Goal: Task Accomplishment & Management: Use online tool/utility

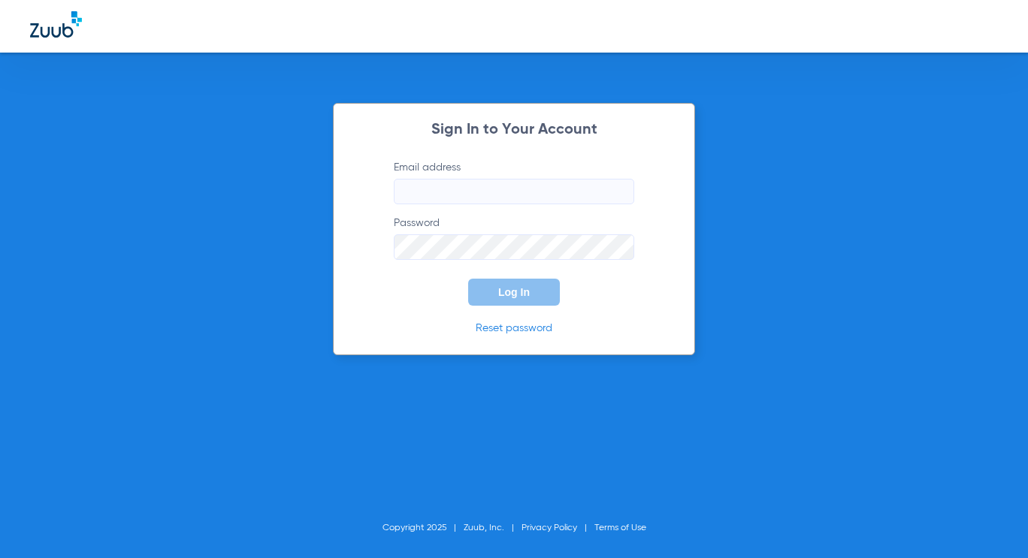
type input "management@shabanidental.com"
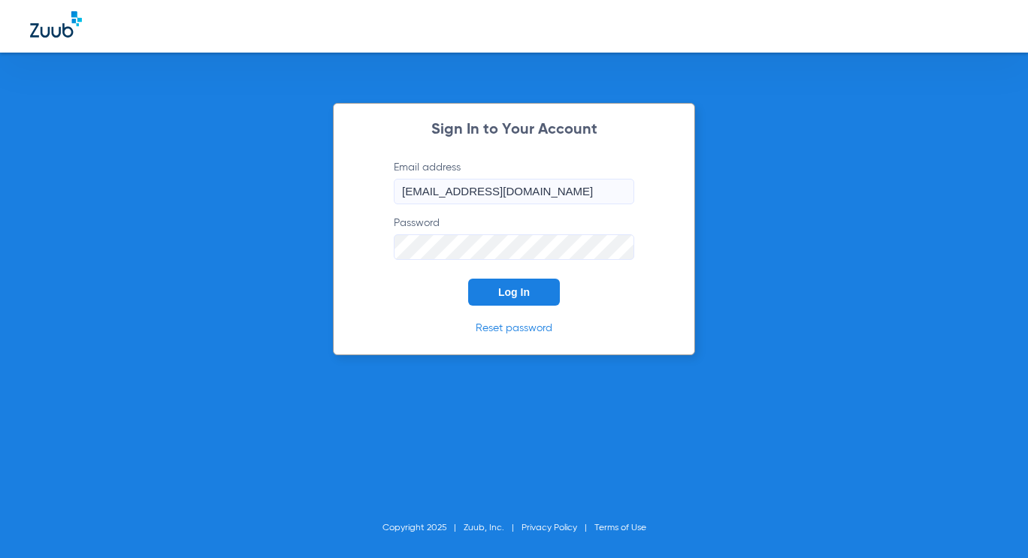
click at [523, 295] on span "Log In" at bounding box center [514, 292] width 32 height 12
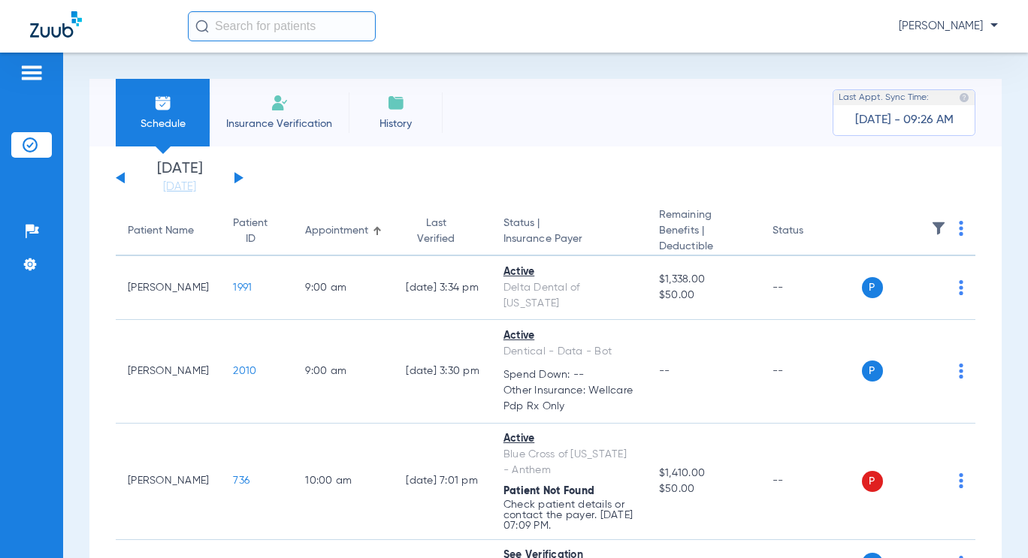
click at [945, 233] on th at bounding box center [919, 231] width 114 height 49
click at [959, 228] on img at bounding box center [961, 228] width 5 height 15
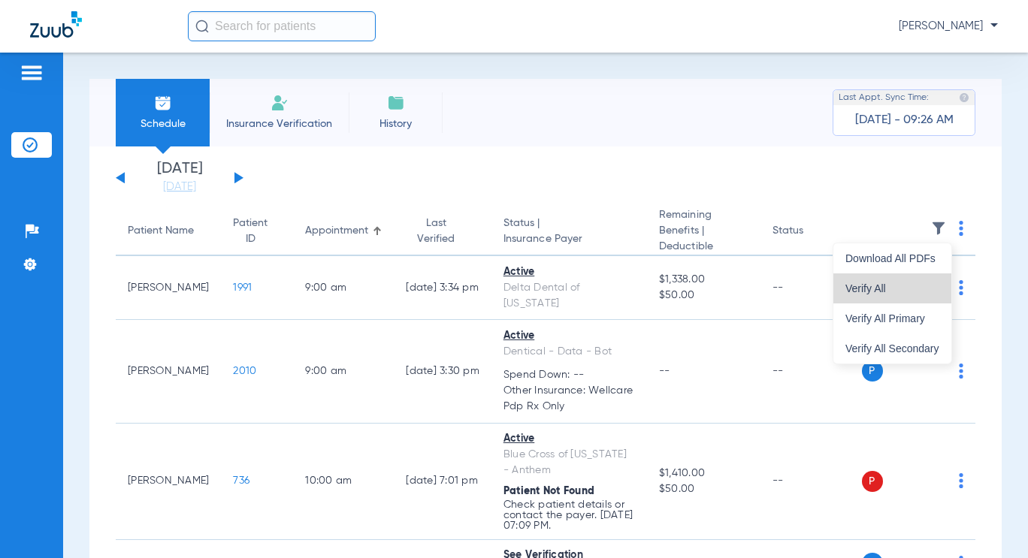
click at [921, 284] on span "Verify All" at bounding box center [892, 288] width 94 height 11
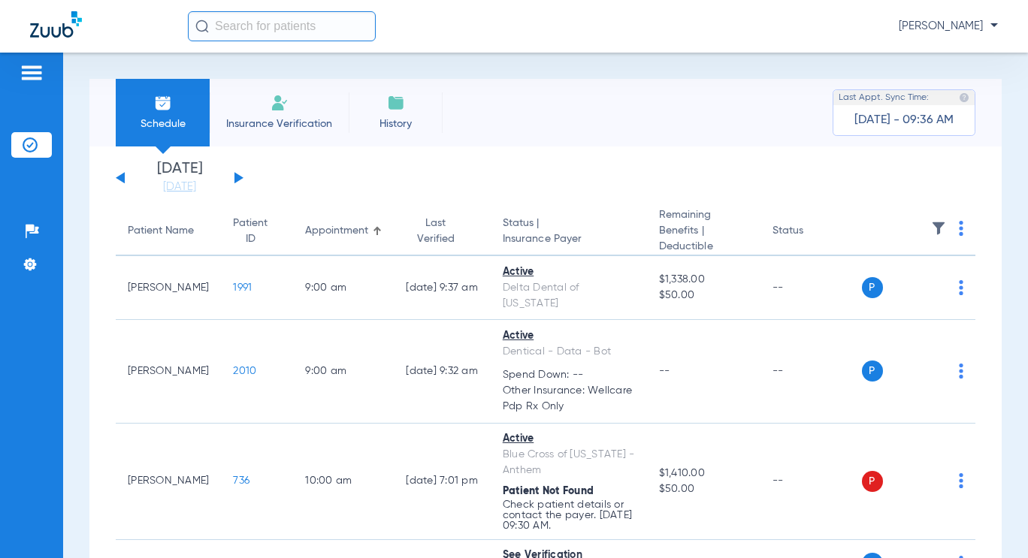
click at [244, 180] on app-single-date-navigator "Saturday 06-14-2025 Sunday 06-15-2025 Monday 06-16-2025 Tuesday 06-17-2025 Wedn…" at bounding box center [546, 178] width 860 height 33
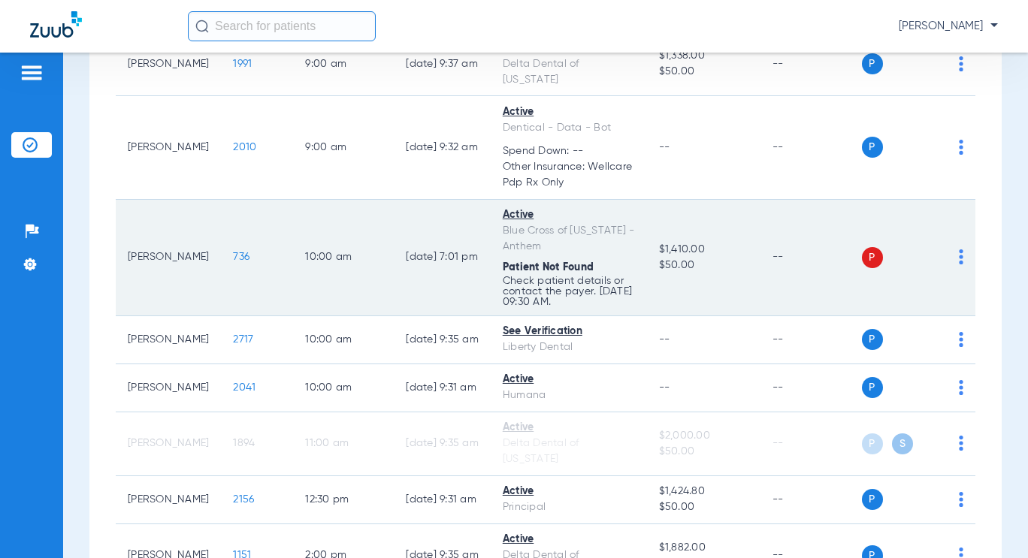
scroll to position [225, 0]
click at [957, 239] on td "P S" at bounding box center [919, 256] width 114 height 116
click at [959, 248] on img at bounding box center [961, 255] width 5 height 15
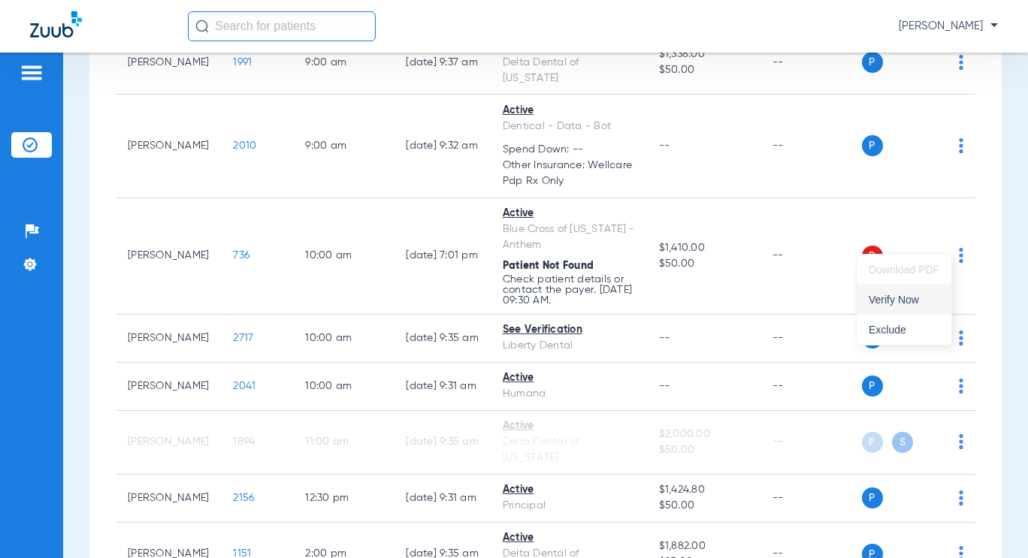
click at [923, 298] on span "Verify Now" at bounding box center [904, 300] width 71 height 11
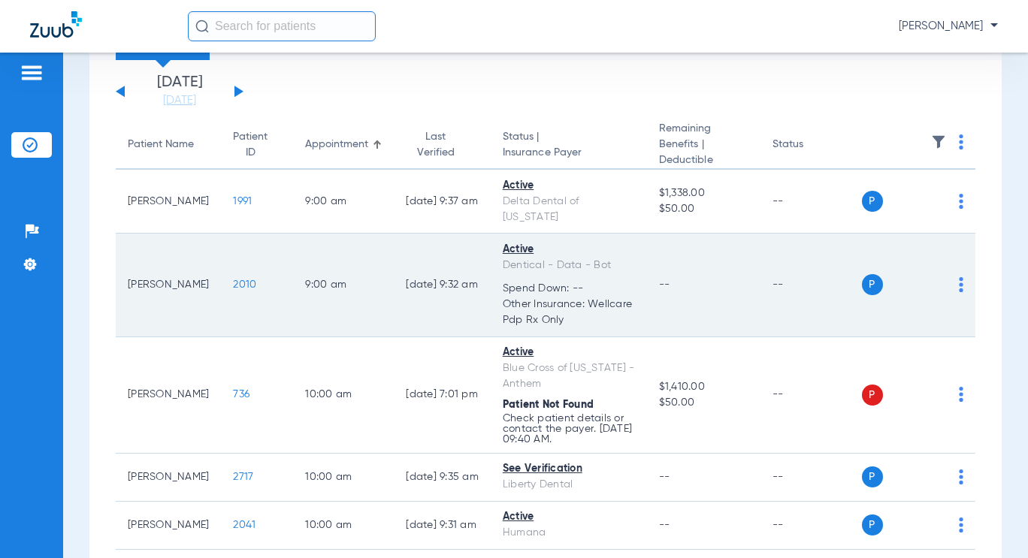
scroll to position [150, 0]
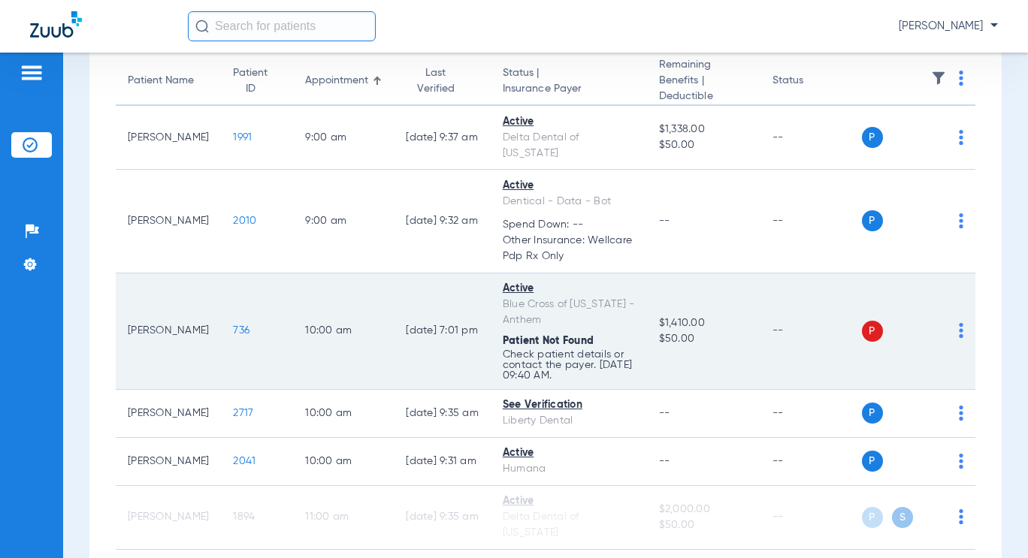
click at [959, 323] on img at bounding box center [961, 330] width 5 height 15
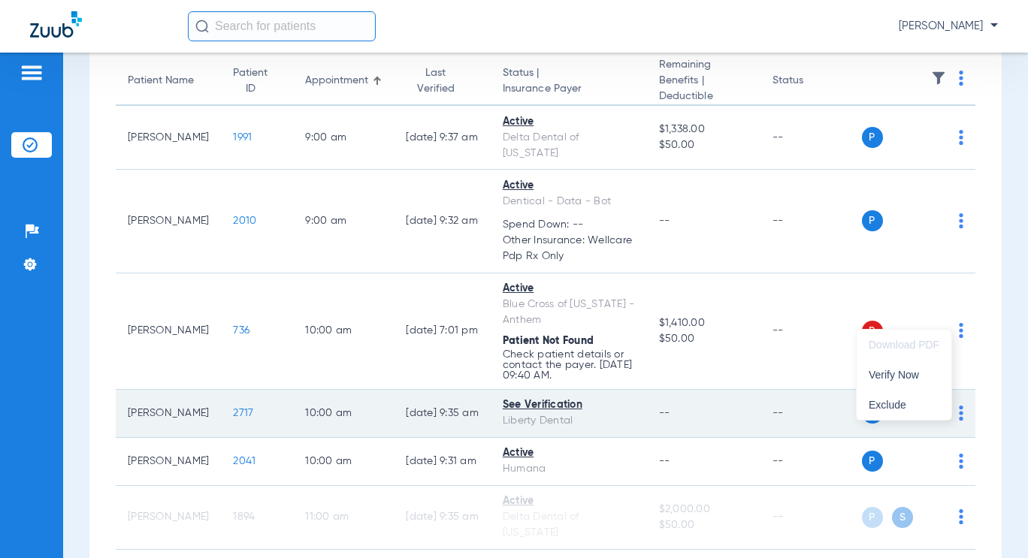
click at [921, 376] on span "Verify Now" at bounding box center [904, 375] width 71 height 11
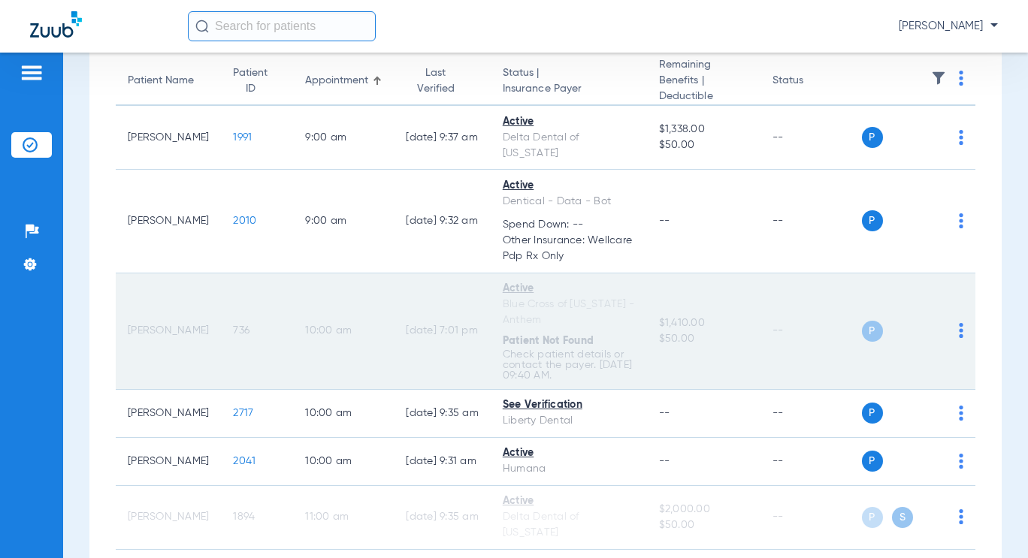
scroll to position [389, 0]
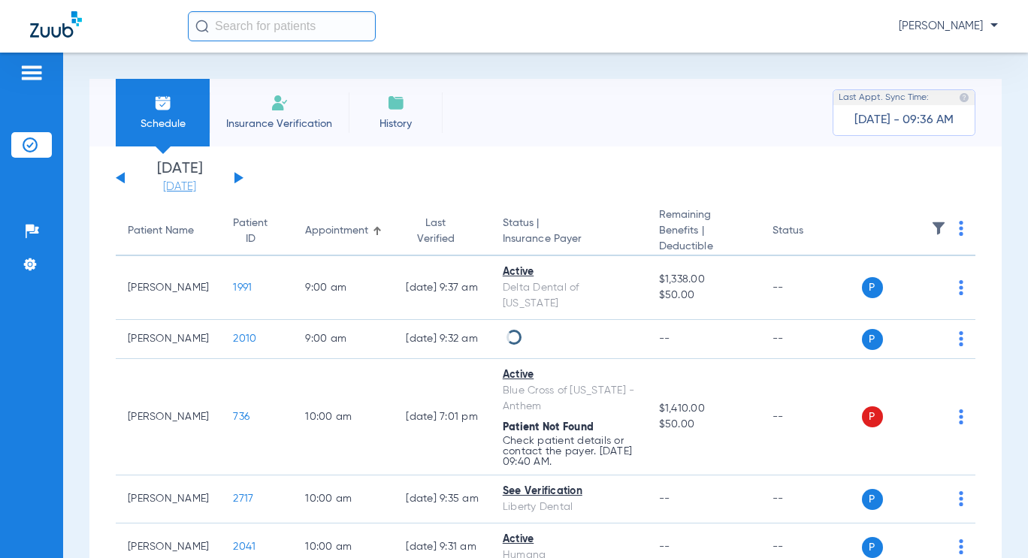
drag, startPoint x: 0, startPoint y: 0, endPoint x: 210, endPoint y: 188, distance: 282.1
click at [210, 188] on link "[DATE]" at bounding box center [180, 187] width 90 height 15
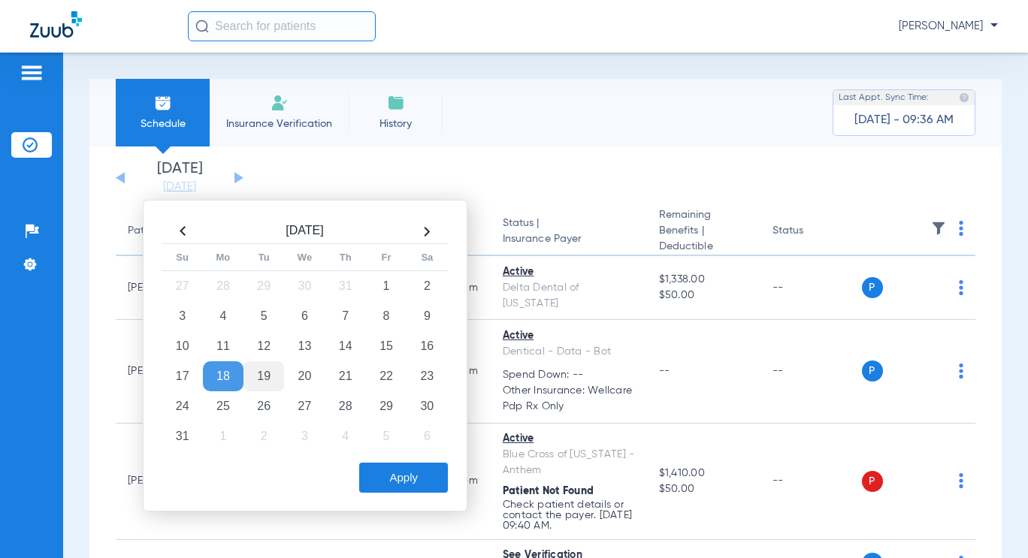
click at [274, 377] on td "19" at bounding box center [263, 376] width 41 height 30
click at [428, 474] on button "Apply" at bounding box center [403, 478] width 89 height 30
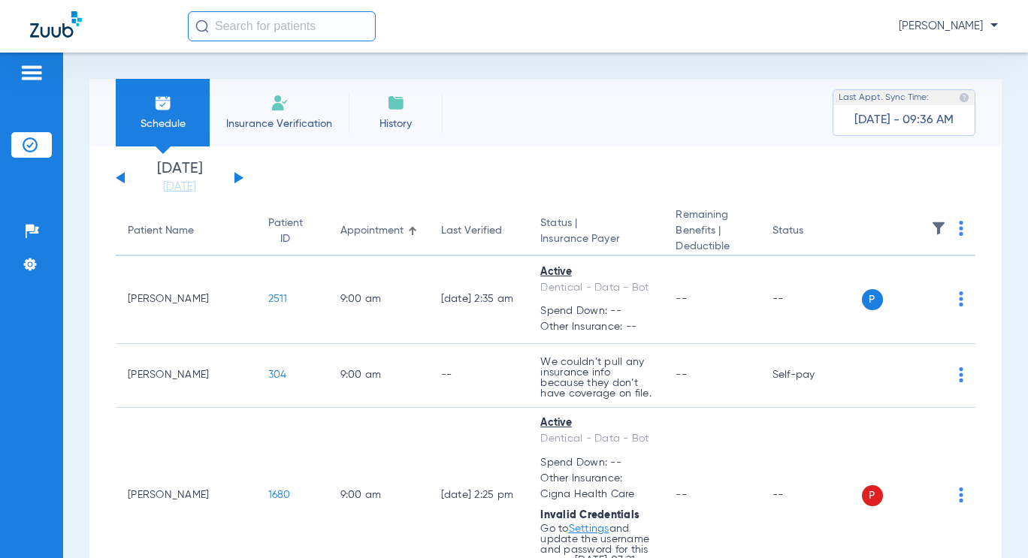
click at [959, 228] on img at bounding box center [961, 228] width 5 height 15
click at [912, 277] on button "Verify All" at bounding box center [894, 289] width 114 height 30
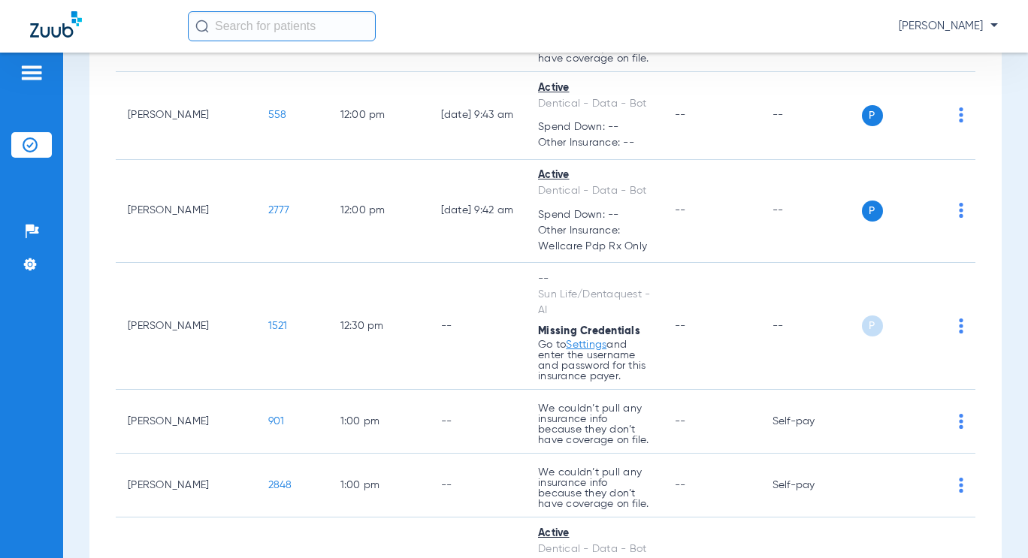
scroll to position [1262, 0]
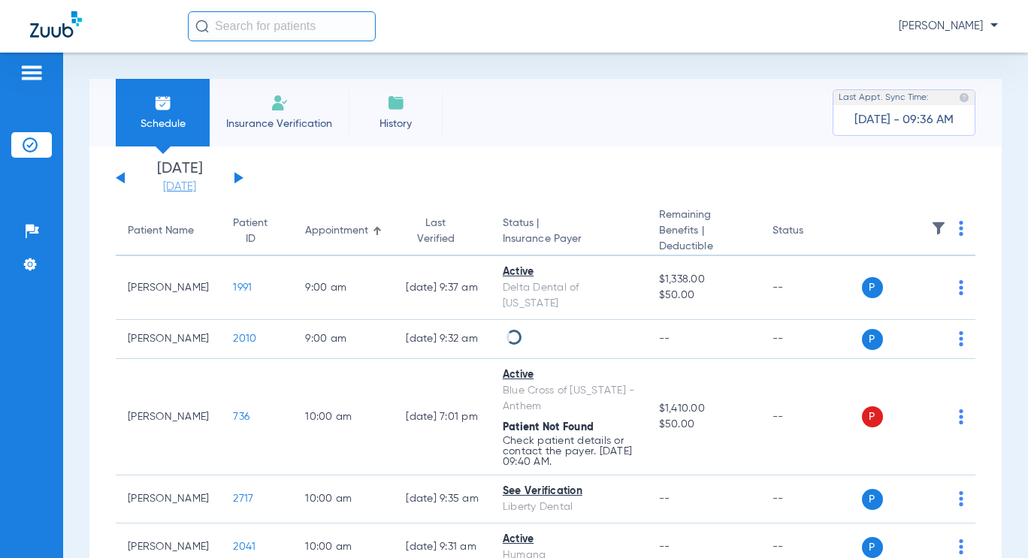
click at [178, 191] on link "[DATE]" at bounding box center [180, 187] width 90 height 15
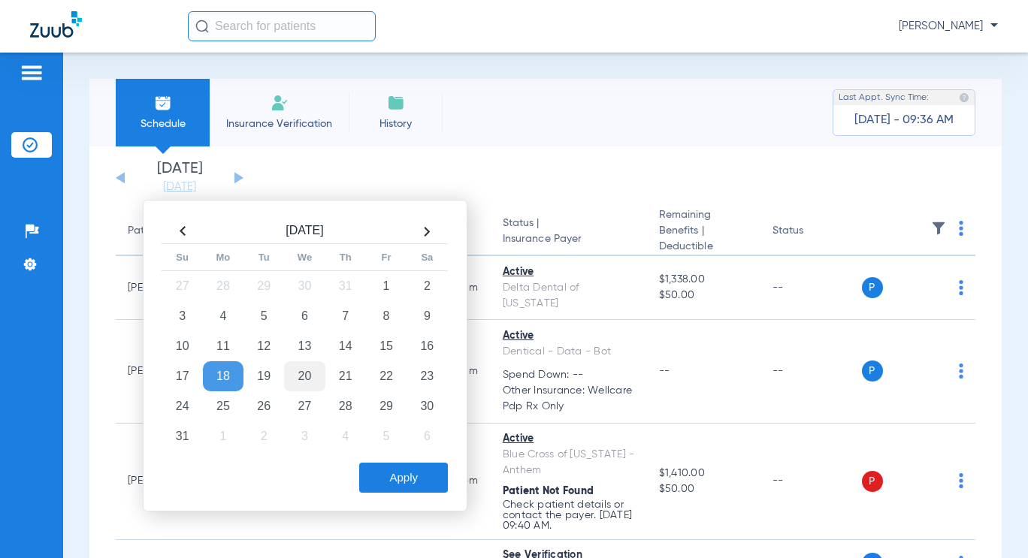
click at [310, 376] on td "20" at bounding box center [304, 376] width 41 height 30
click at [395, 482] on button "Apply" at bounding box center [403, 478] width 89 height 30
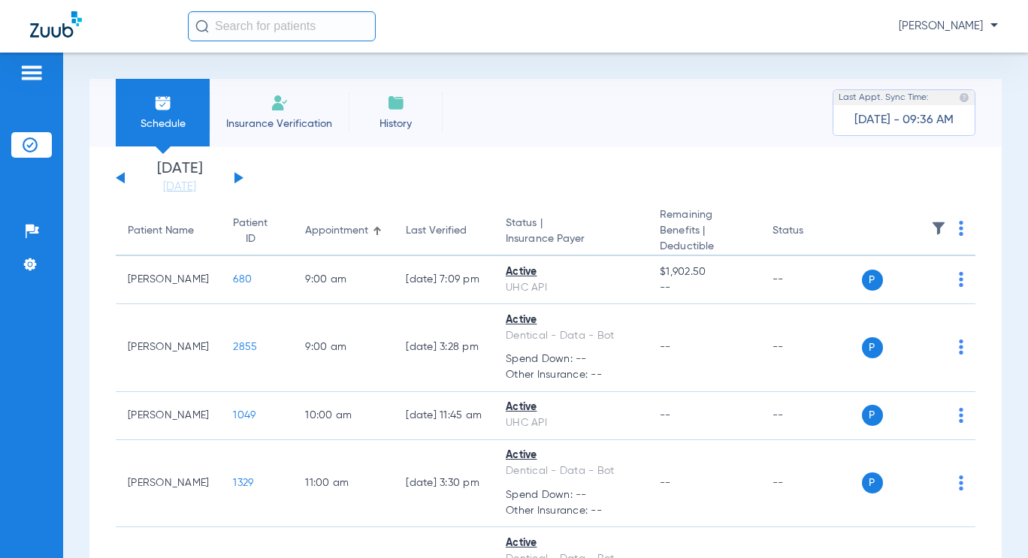
click at [959, 232] on img at bounding box center [961, 228] width 5 height 15
click at [907, 282] on button "Verify All" at bounding box center [894, 289] width 114 height 30
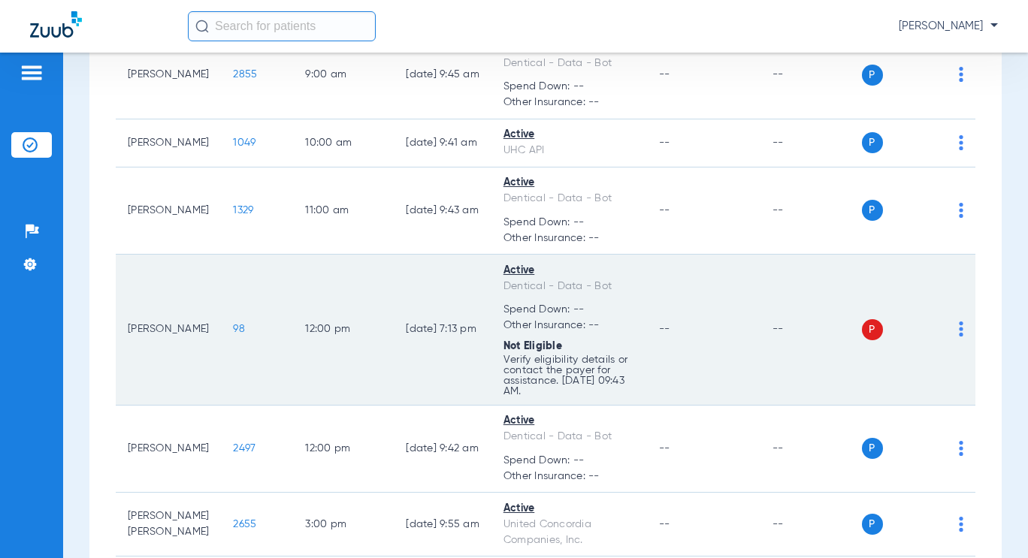
scroll to position [368, 0]
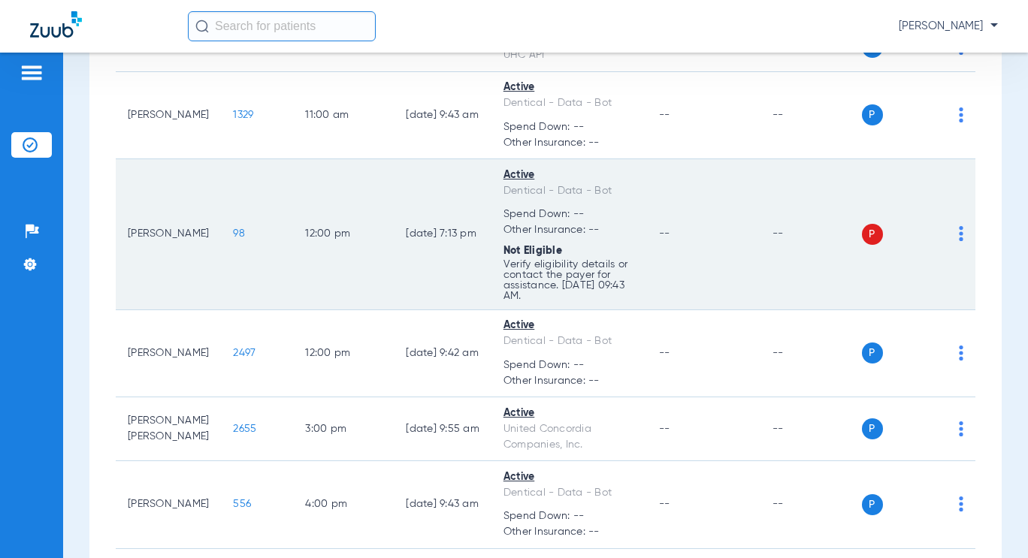
click at [959, 238] on img at bounding box center [961, 233] width 5 height 15
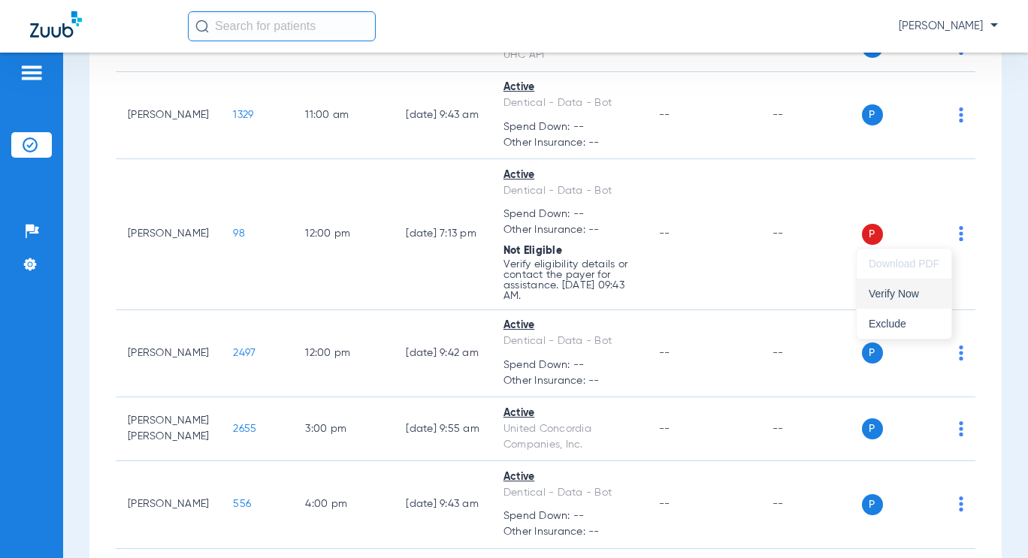
click at [919, 299] on button "Verify Now" at bounding box center [904, 294] width 95 height 30
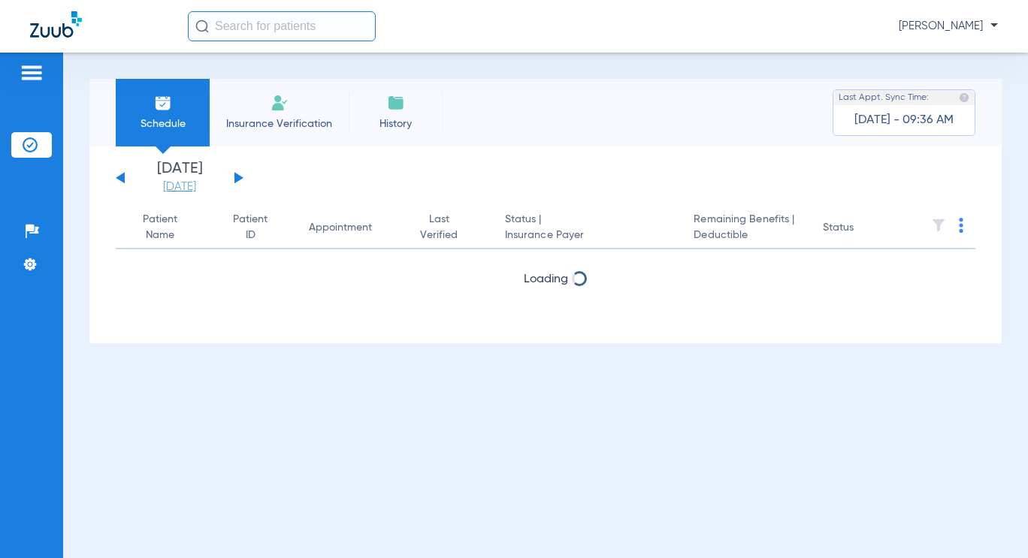
click at [165, 189] on link "[DATE]" at bounding box center [180, 187] width 90 height 15
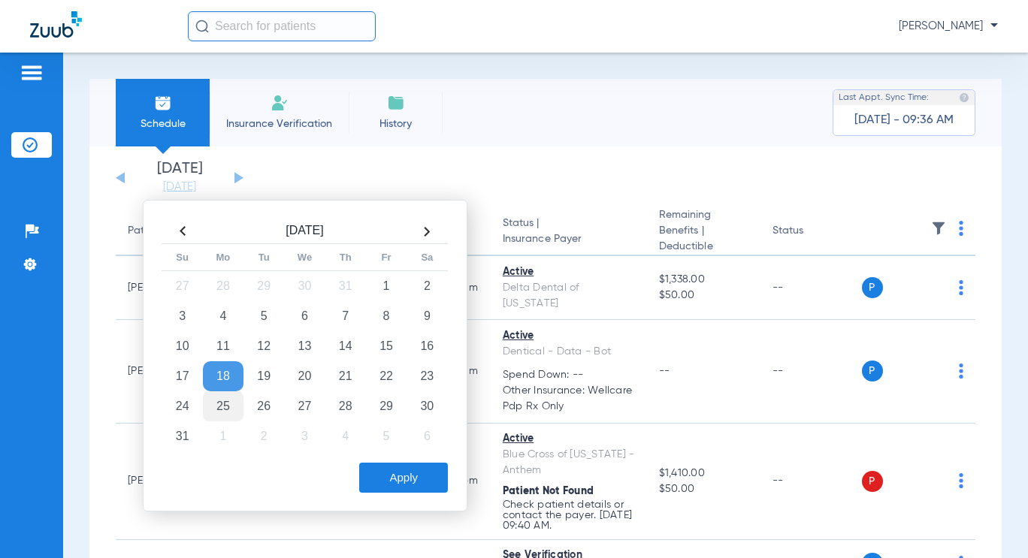
click at [228, 408] on td "25" at bounding box center [223, 407] width 41 height 30
click at [416, 470] on button "Apply" at bounding box center [403, 478] width 89 height 30
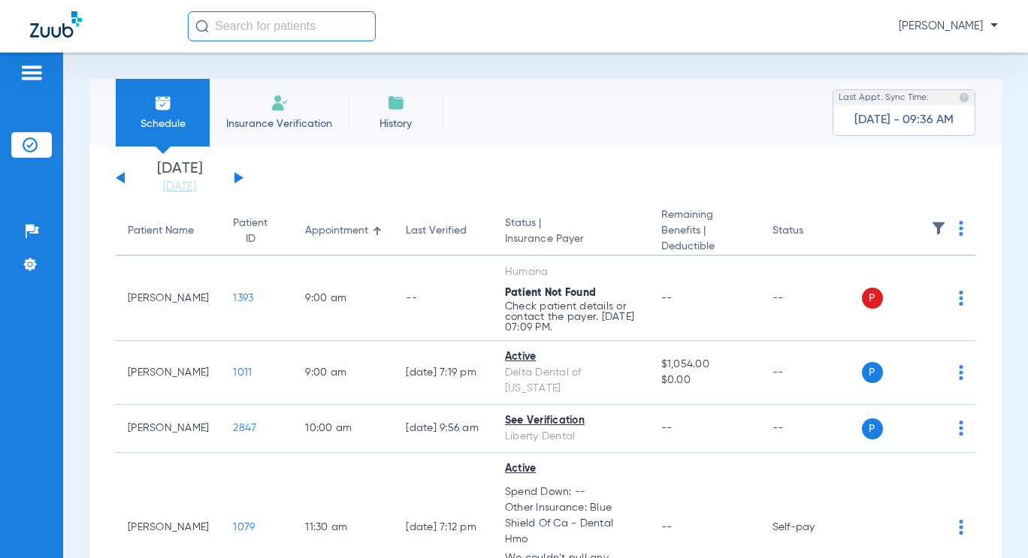
click at [953, 232] on th at bounding box center [919, 231] width 114 height 49
click at [959, 231] on img at bounding box center [961, 228] width 5 height 15
click at [926, 282] on button "Verify All" at bounding box center [894, 289] width 114 height 30
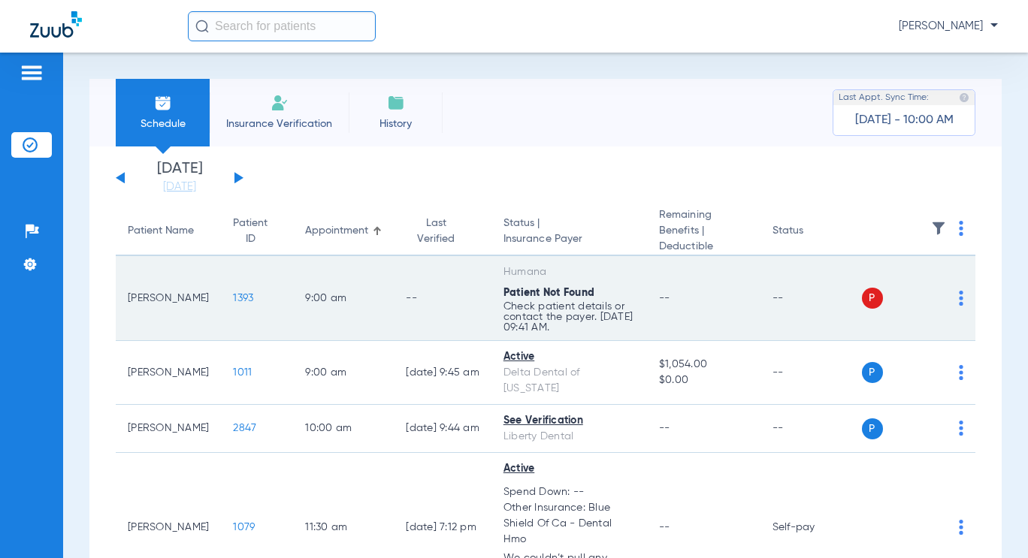
click at [947, 298] on div "P S" at bounding box center [913, 298] width 102 height 21
click at [959, 298] on img at bounding box center [961, 298] width 5 height 15
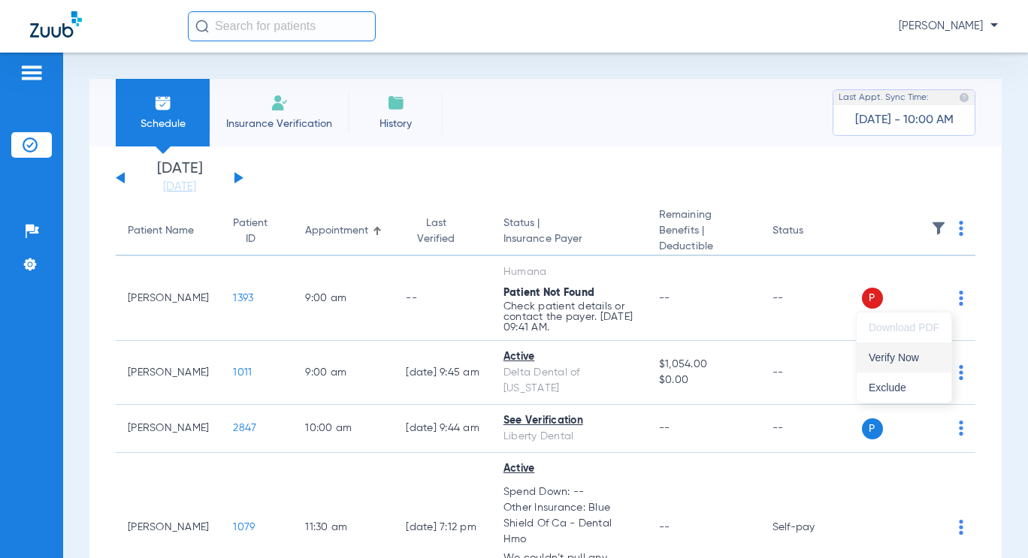
click at [934, 351] on button "Verify Now" at bounding box center [904, 358] width 95 height 30
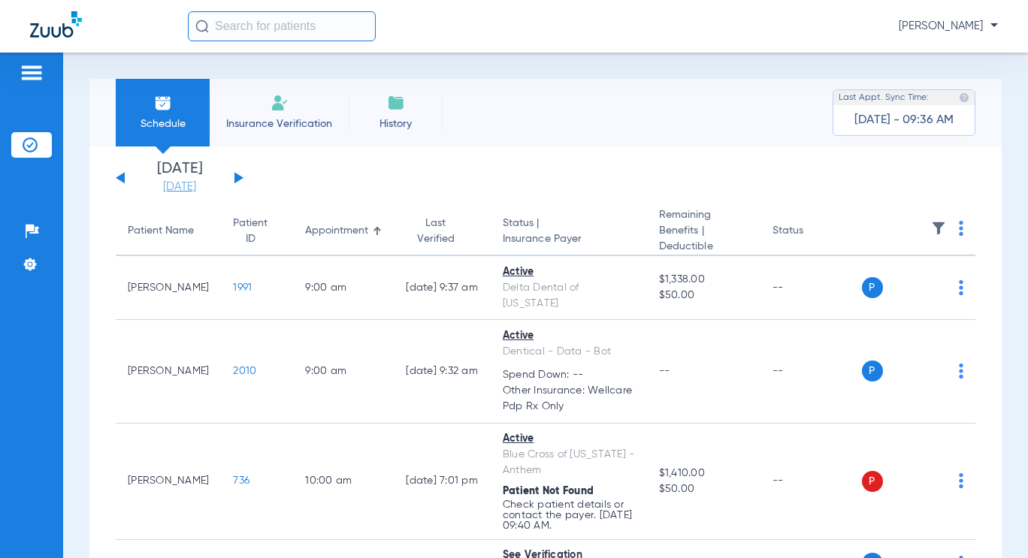
click at [189, 180] on link "[DATE]" at bounding box center [180, 187] width 90 height 15
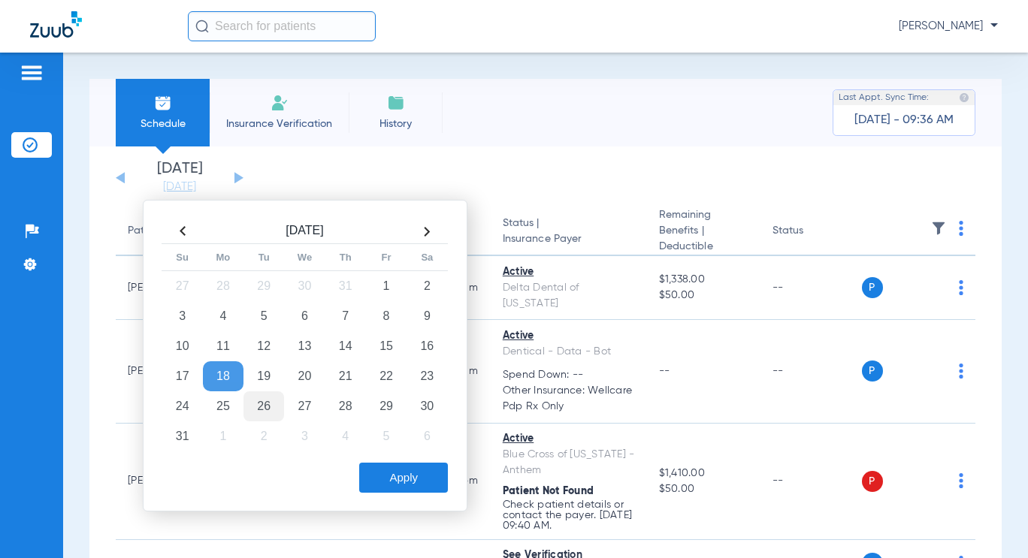
click at [278, 402] on td "26" at bounding box center [263, 407] width 41 height 30
click at [399, 473] on button "Apply" at bounding box center [403, 478] width 89 height 30
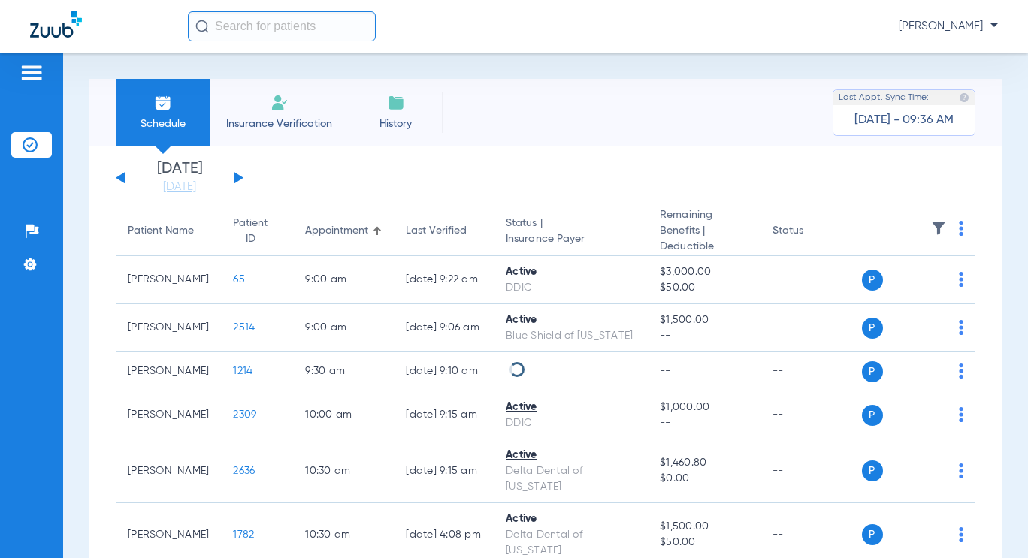
click at [959, 234] on img at bounding box center [961, 228] width 5 height 15
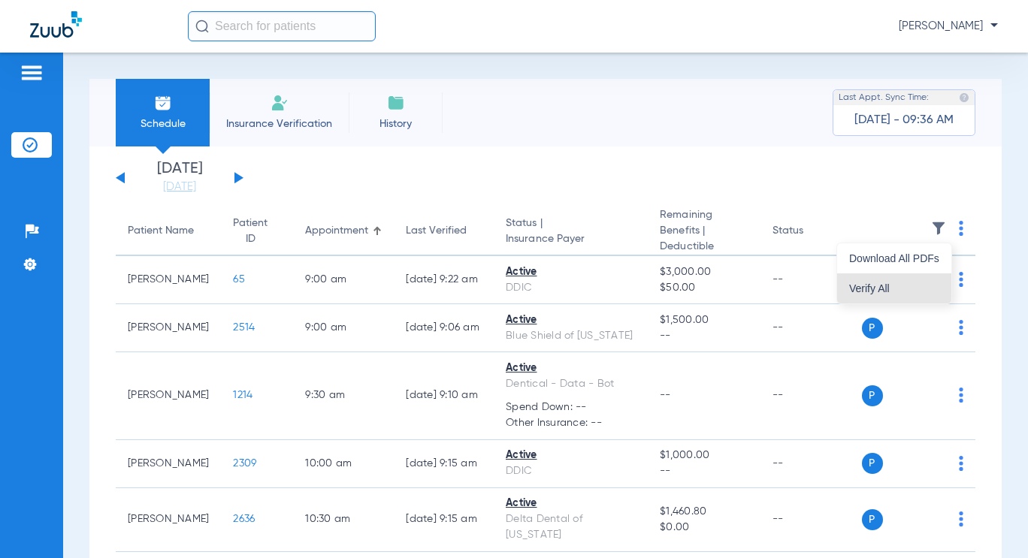
drag, startPoint x: 902, startPoint y: 286, endPoint x: 929, endPoint y: 7, distance: 280.8
click at [901, 287] on span "Verify All" at bounding box center [894, 288] width 90 height 11
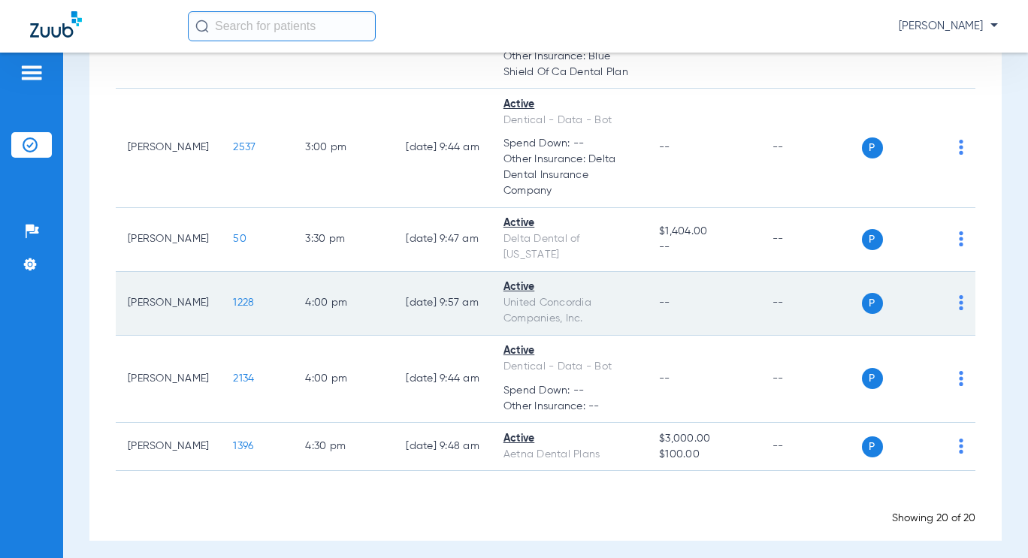
scroll to position [1197, 0]
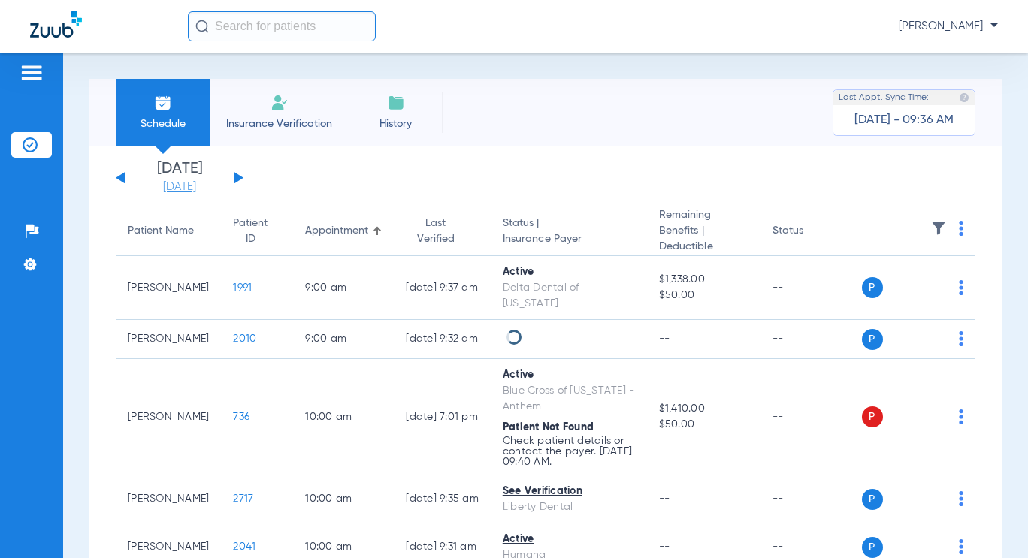
click at [204, 184] on link "[DATE]" at bounding box center [180, 187] width 90 height 15
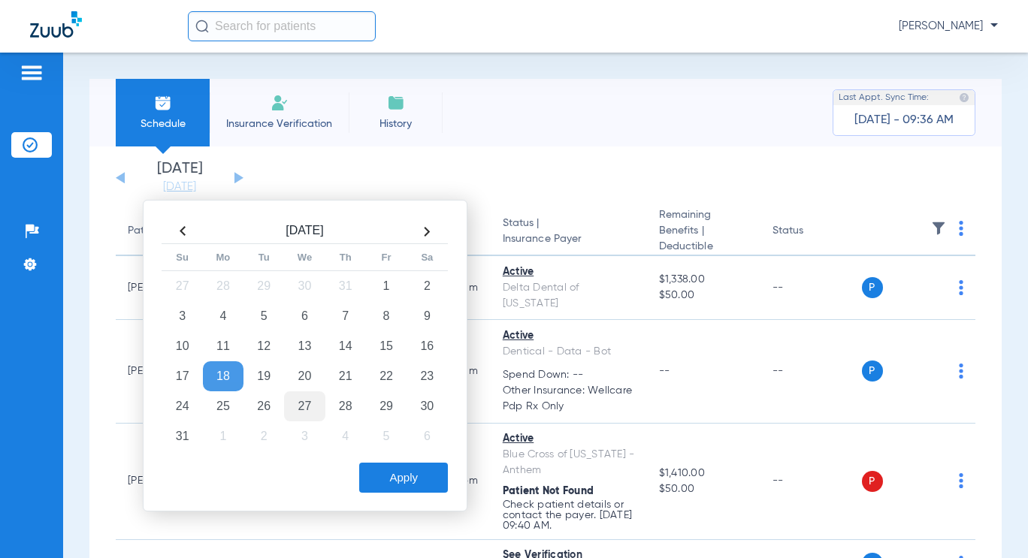
click at [310, 404] on td "27" at bounding box center [304, 407] width 41 height 30
click at [419, 474] on button "Apply" at bounding box center [403, 478] width 89 height 30
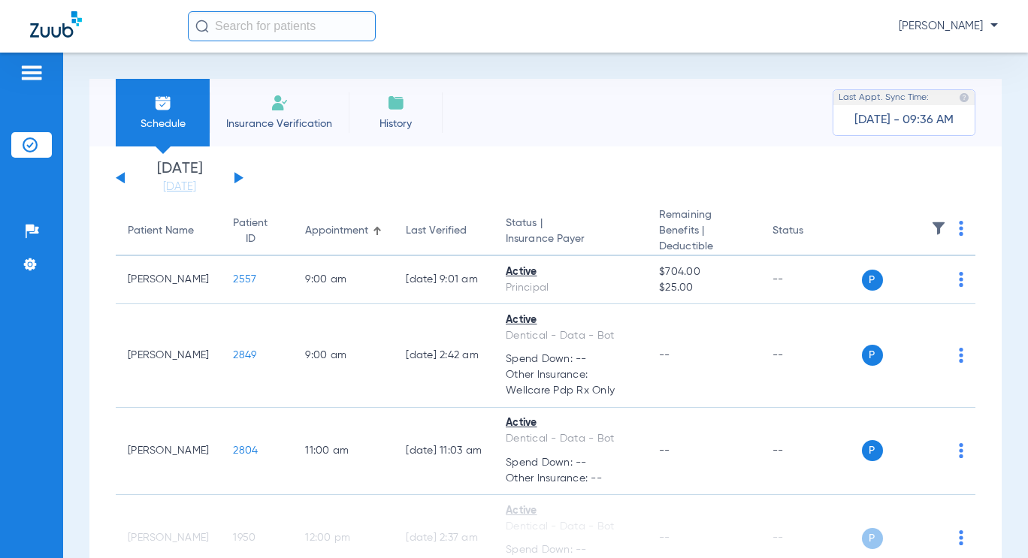
click at [954, 227] on th at bounding box center [919, 231] width 114 height 49
click at [947, 229] on th at bounding box center [919, 231] width 114 height 49
click at [959, 226] on img at bounding box center [961, 228] width 5 height 15
click at [890, 288] on span "Verify All" at bounding box center [894, 288] width 90 height 11
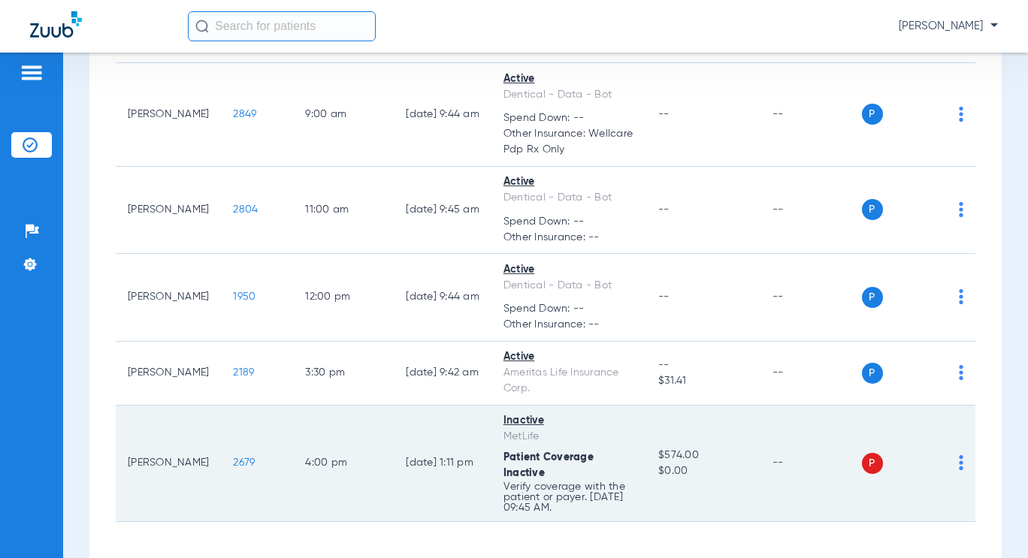
scroll to position [301, 0]
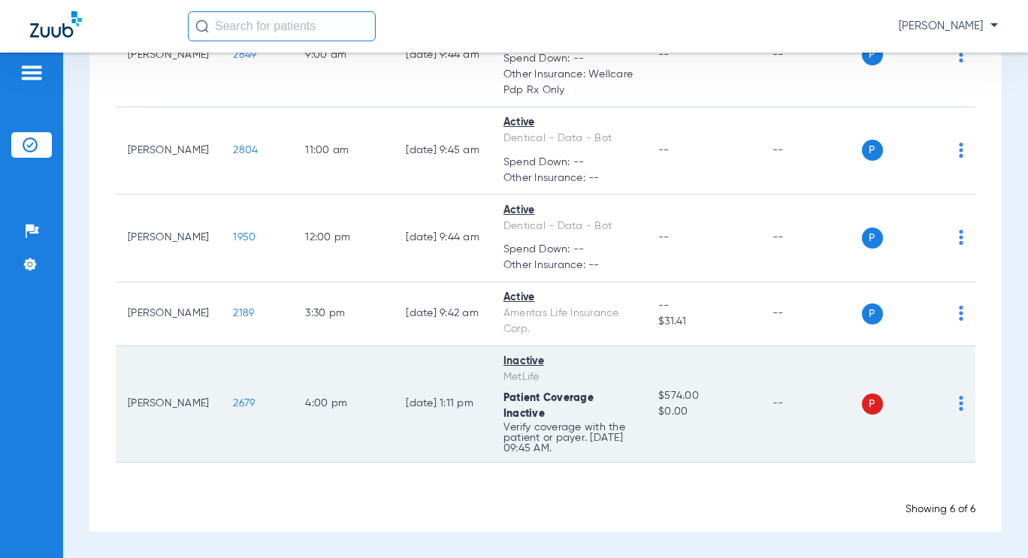
click at [952, 403] on td "P S" at bounding box center [919, 404] width 114 height 116
click at [944, 405] on div "P S" at bounding box center [913, 404] width 102 height 21
click at [959, 403] on img at bounding box center [961, 403] width 5 height 15
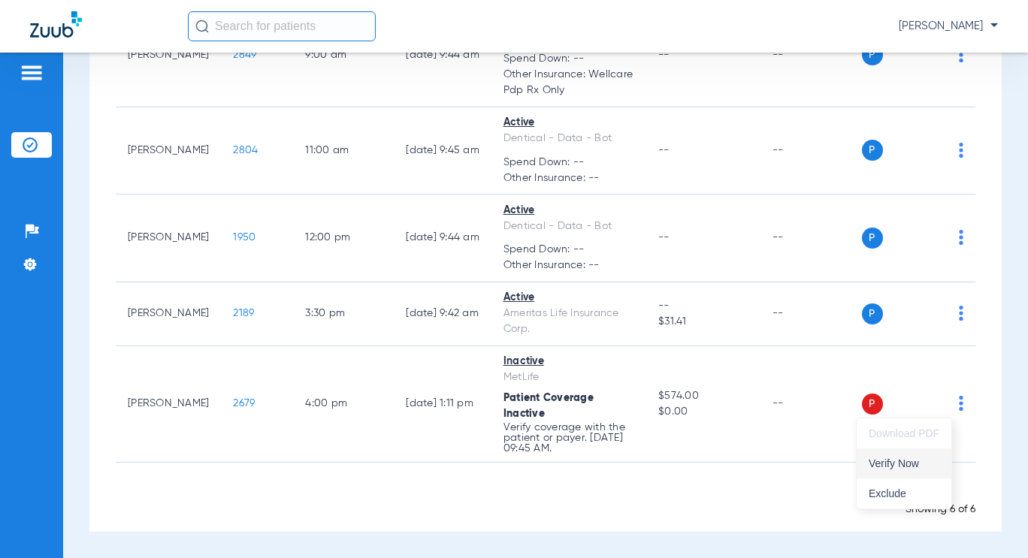
click at [910, 459] on span "Verify Now" at bounding box center [904, 463] width 71 height 11
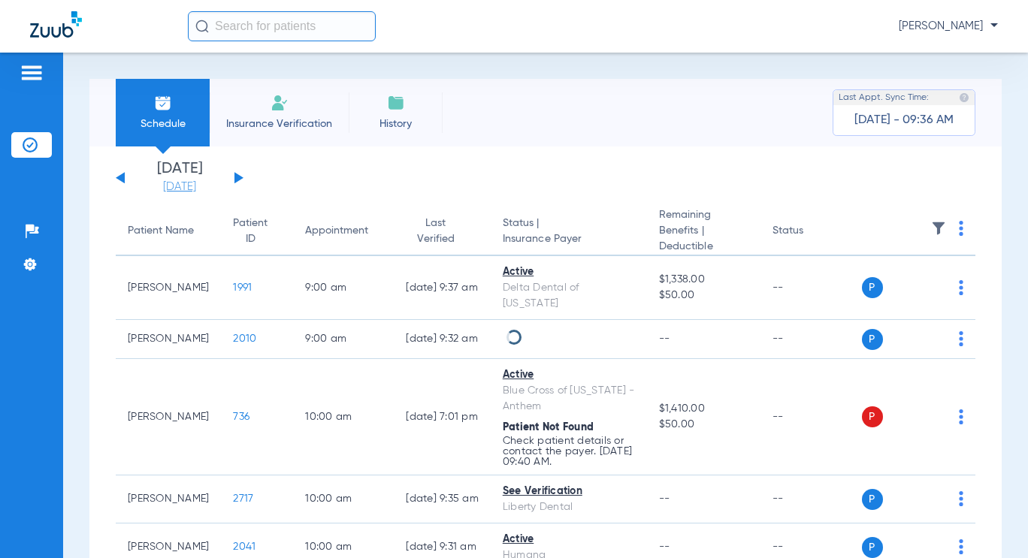
click at [207, 185] on link "[DATE]" at bounding box center [180, 187] width 90 height 15
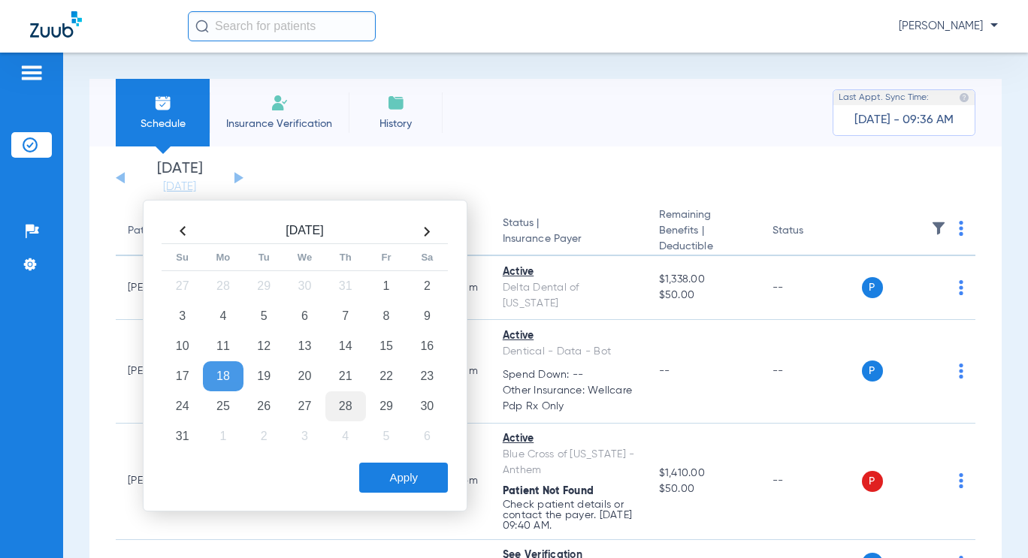
click at [350, 408] on td "28" at bounding box center [345, 407] width 41 height 30
click at [403, 482] on button "Apply" at bounding box center [403, 478] width 89 height 30
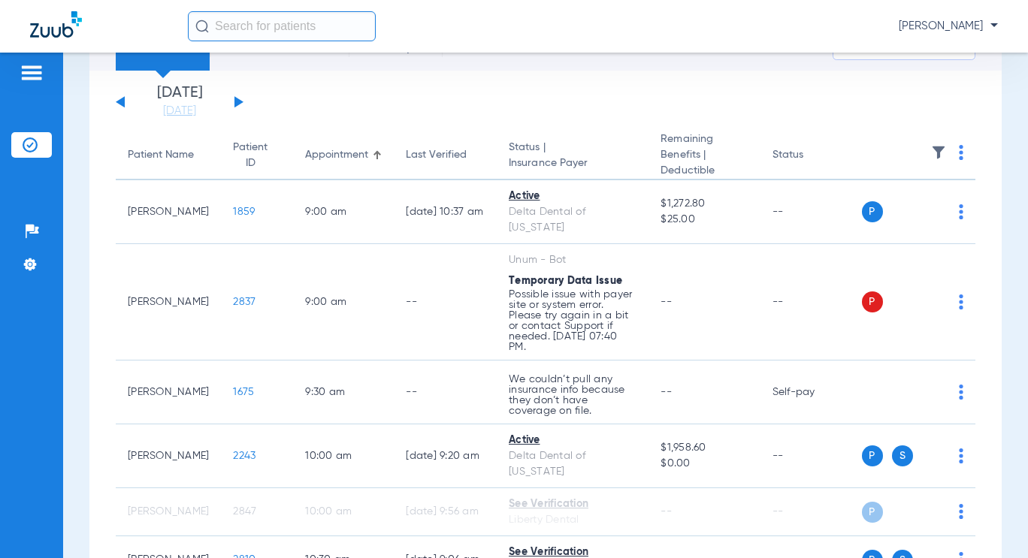
scroll to position [37, 0]
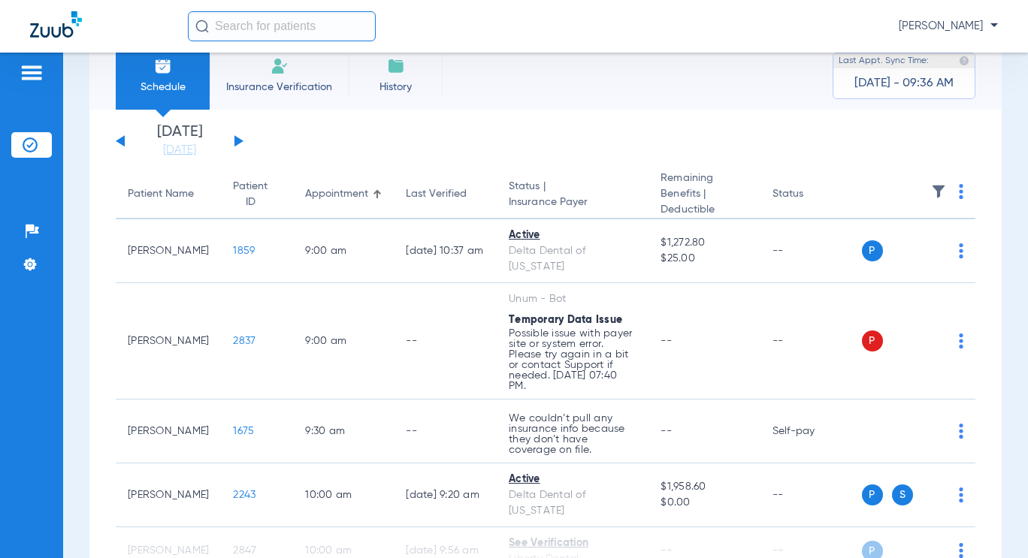
click at [959, 191] on img at bounding box center [961, 191] width 5 height 15
click at [914, 246] on span "Verify All" at bounding box center [892, 251] width 94 height 11
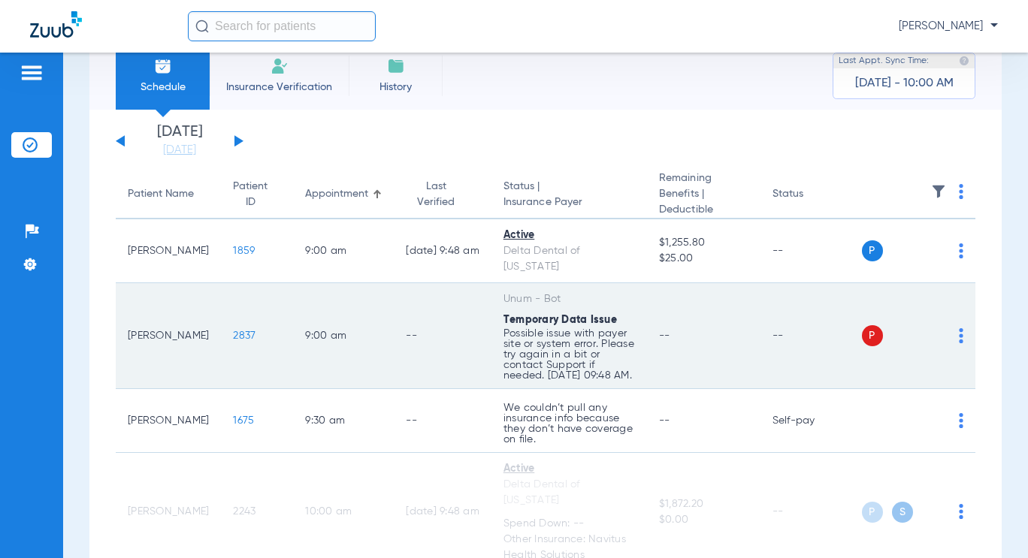
click at [946, 327] on div "P S" at bounding box center [913, 335] width 102 height 21
click at [959, 328] on img at bounding box center [961, 335] width 5 height 15
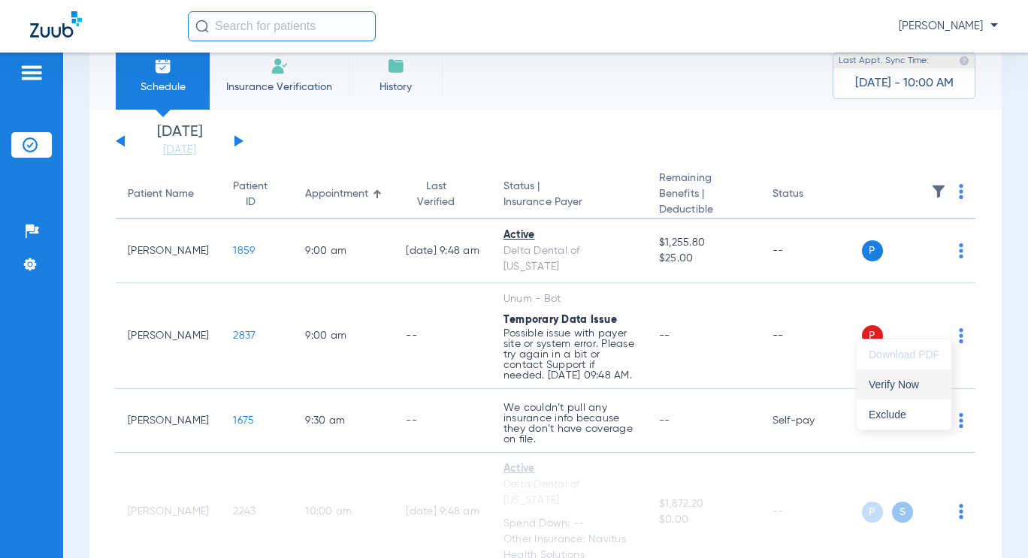
click at [921, 389] on button "Verify Now" at bounding box center [904, 385] width 95 height 30
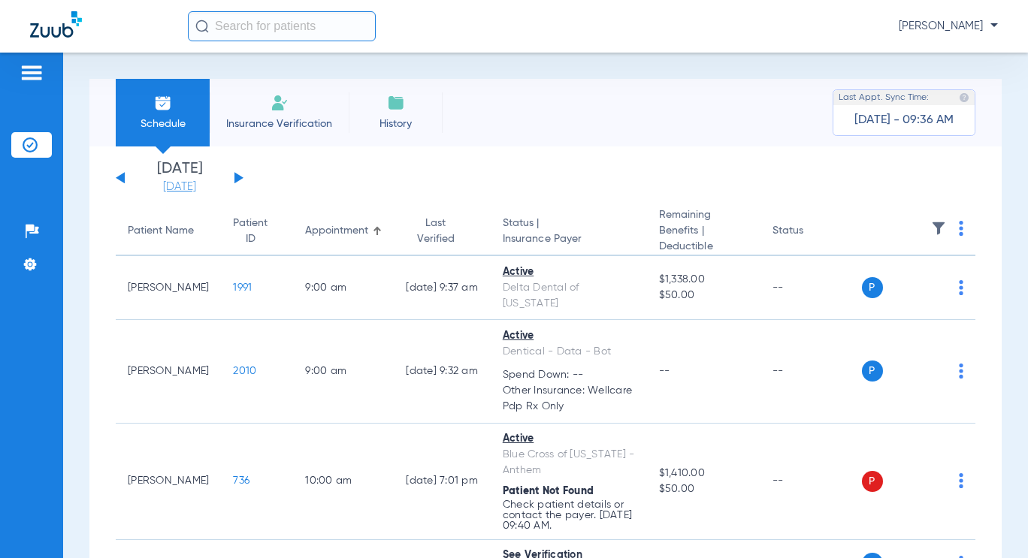
click at [176, 189] on link "[DATE]" at bounding box center [180, 187] width 90 height 15
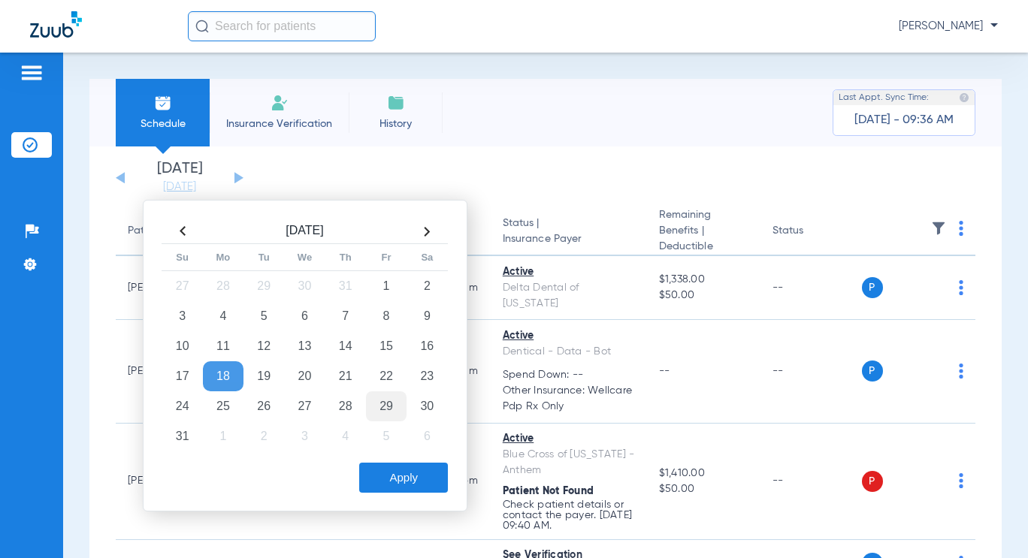
click at [392, 404] on td "29" at bounding box center [386, 407] width 41 height 30
click at [447, 479] on button "Apply" at bounding box center [403, 478] width 89 height 30
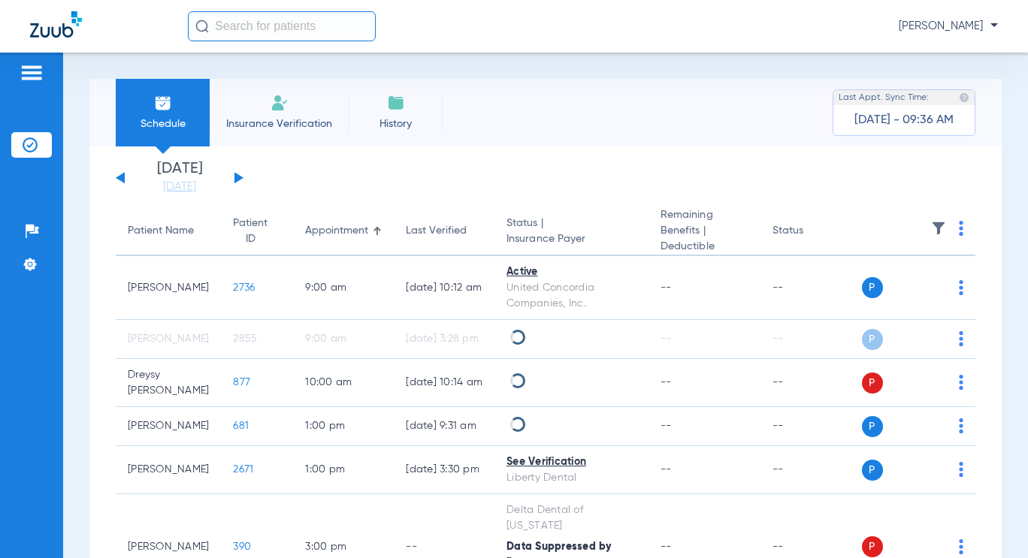
click at [953, 233] on th at bounding box center [919, 231] width 114 height 49
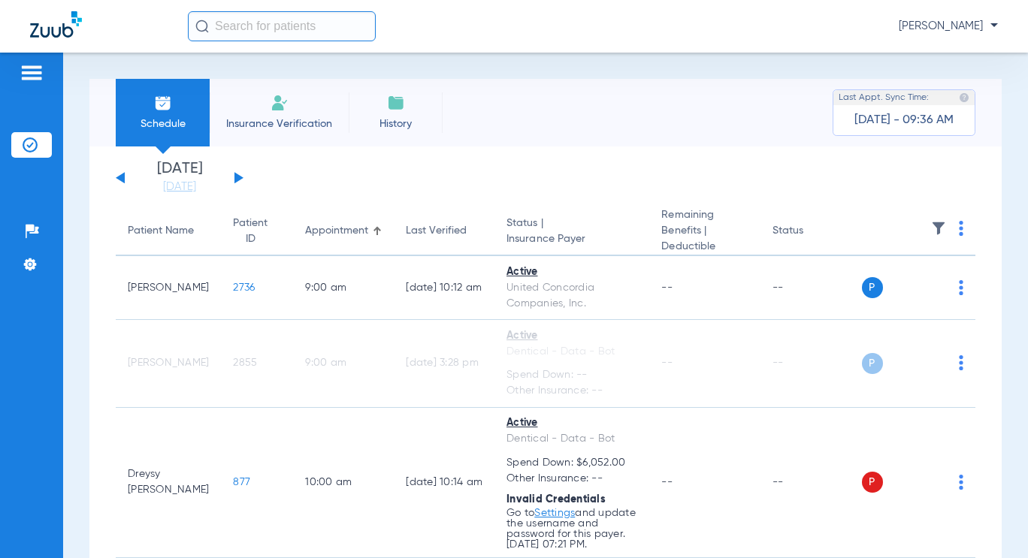
click at [959, 230] on img at bounding box center [961, 228] width 5 height 15
click at [899, 279] on button "Verify All" at bounding box center [894, 289] width 114 height 30
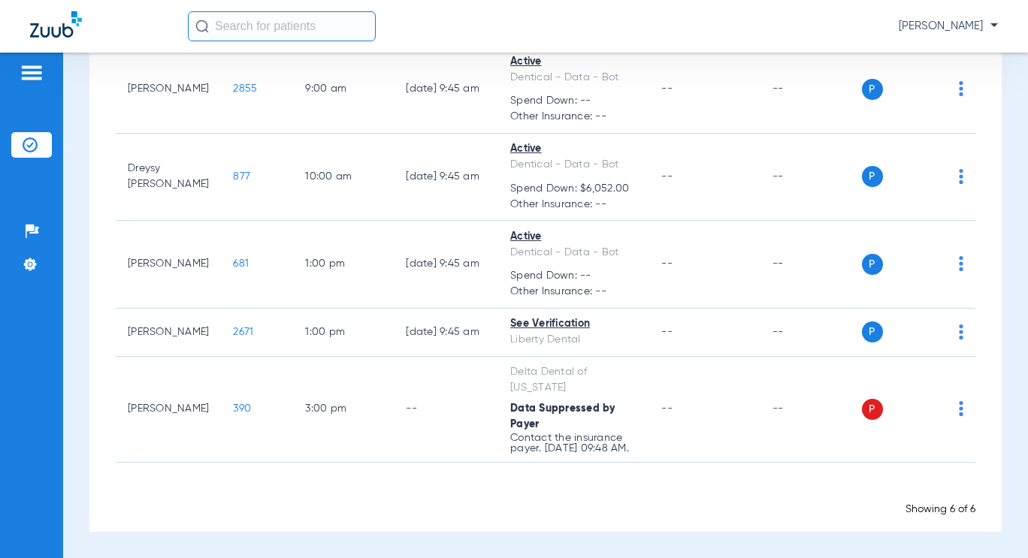
scroll to position [285, 0]
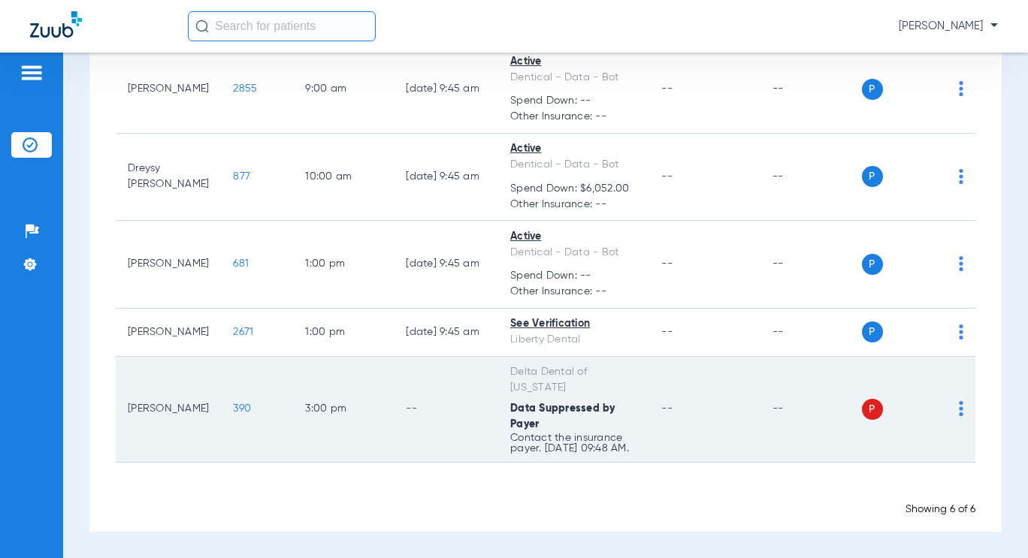
click at [945, 404] on div "P S" at bounding box center [913, 409] width 102 height 21
click at [959, 401] on img at bounding box center [961, 408] width 5 height 15
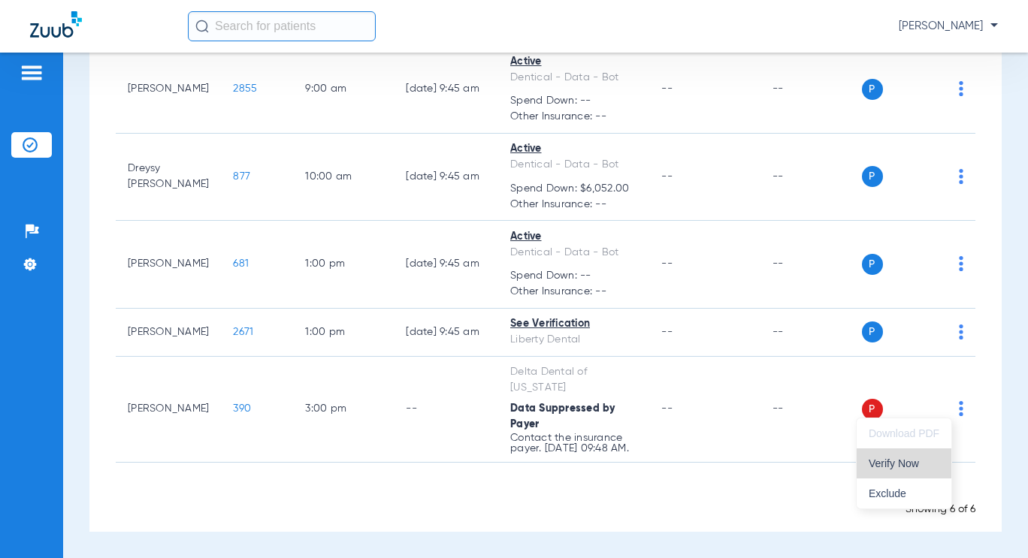
click at [907, 464] on span "Verify Now" at bounding box center [904, 463] width 71 height 11
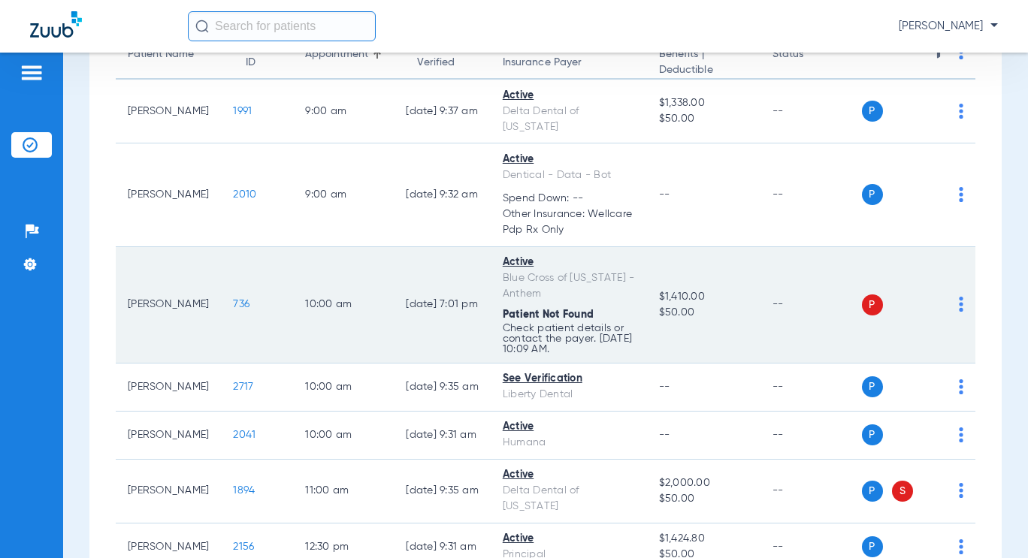
scroll to position [75, 0]
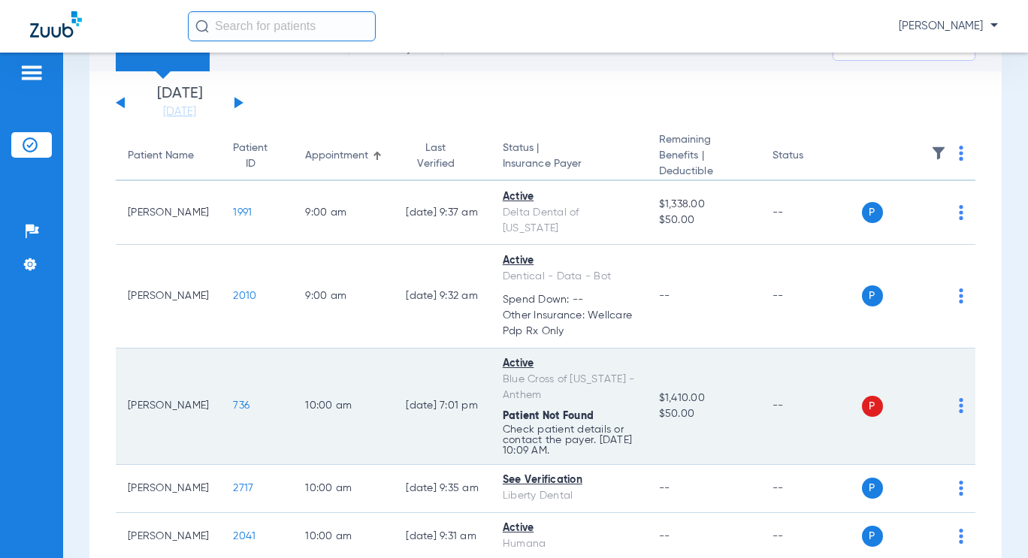
click at [953, 392] on td "P S" at bounding box center [919, 407] width 114 height 116
click at [959, 398] on img at bounding box center [961, 405] width 5 height 15
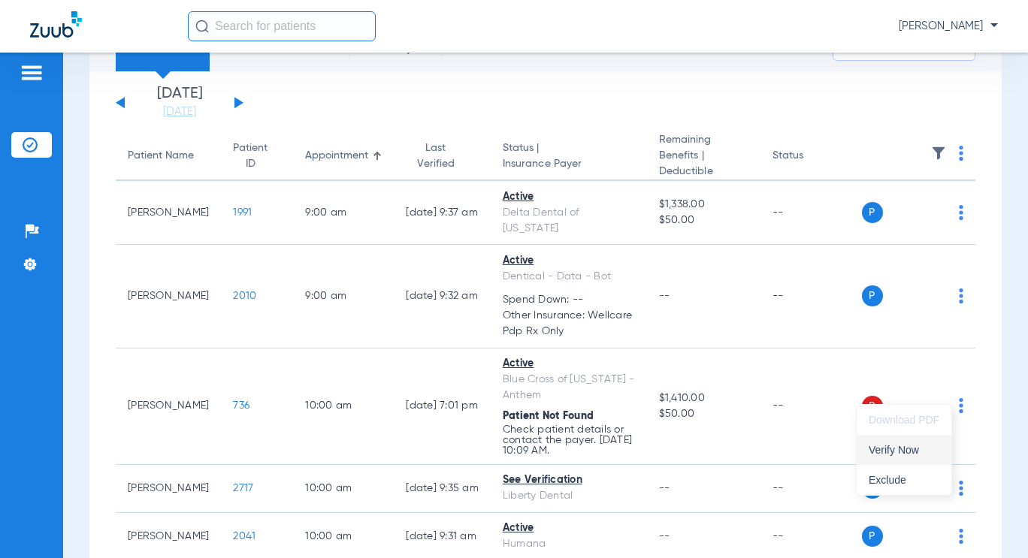
click at [896, 457] on button "Verify Now" at bounding box center [904, 450] width 95 height 30
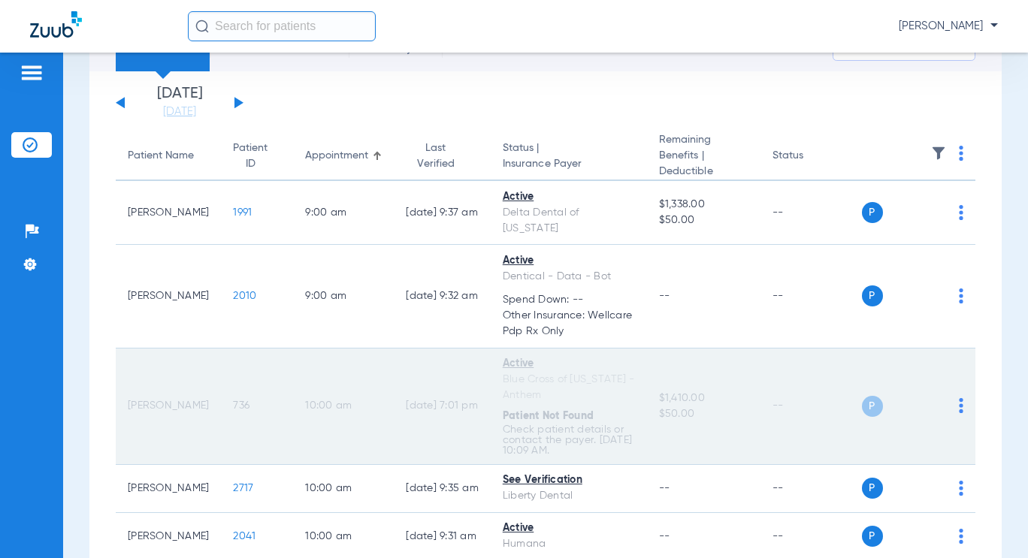
scroll to position [389, 0]
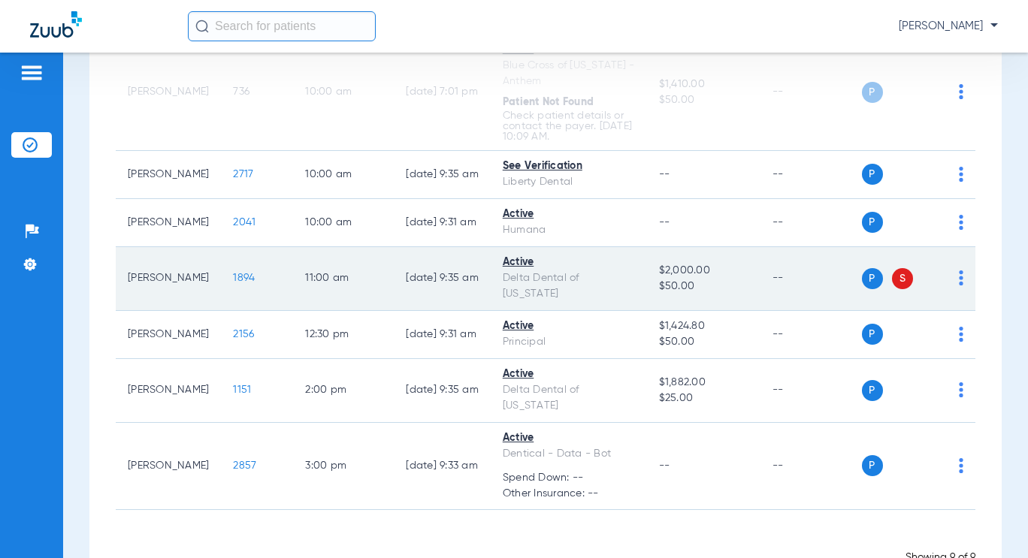
click at [959, 271] on img at bounding box center [961, 278] width 5 height 15
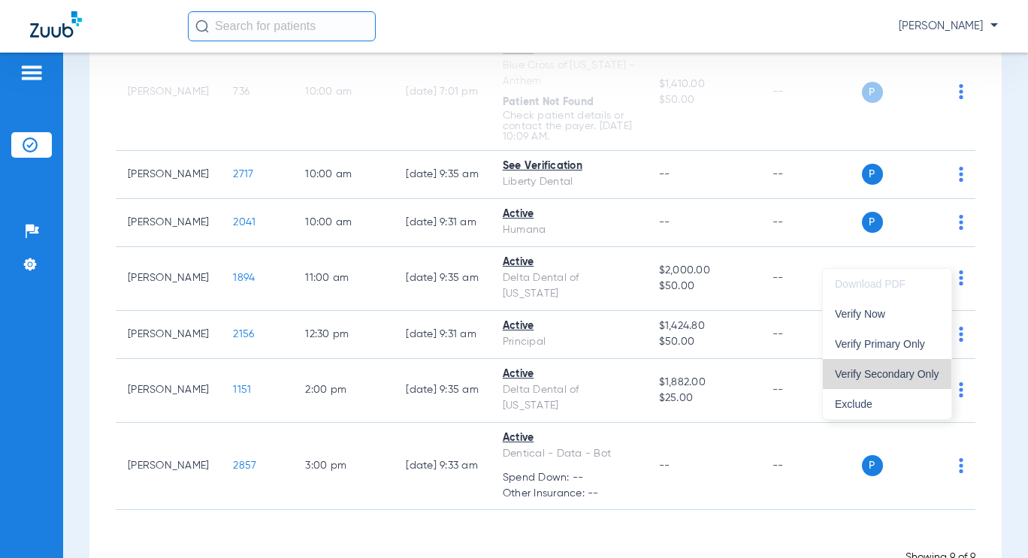
click at [930, 370] on span "Verify Secondary Only" at bounding box center [887, 374] width 104 height 11
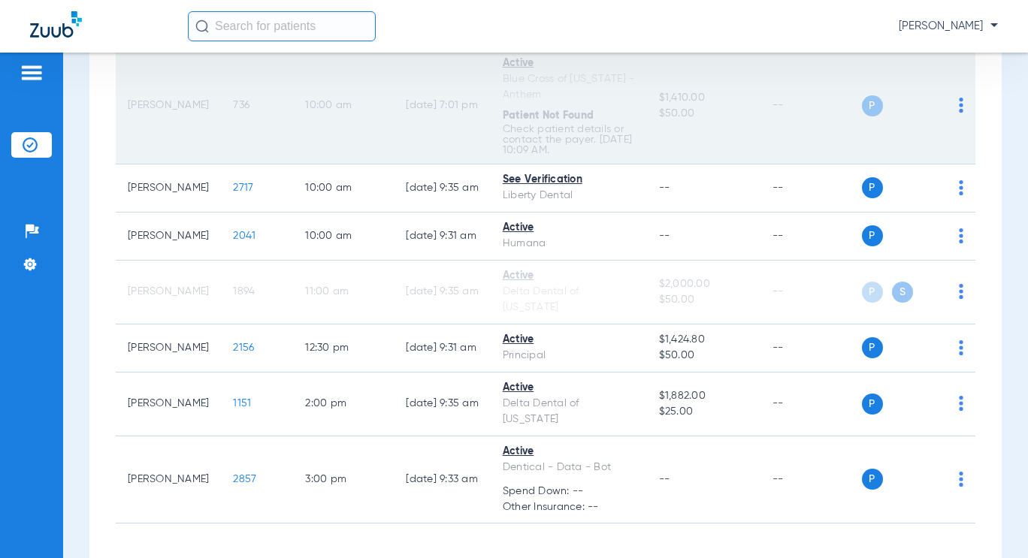
scroll to position [341, 0]
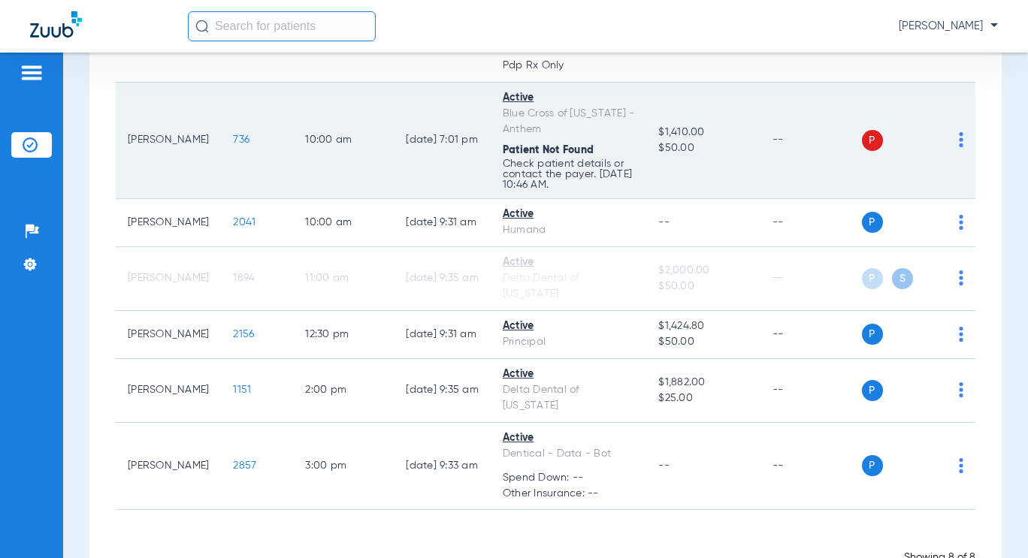
drag, startPoint x: 899, startPoint y: 87, endPoint x: 902, endPoint y: 140, distance: 52.7
click at [902, 140] on td "P S" at bounding box center [919, 141] width 114 height 116
click at [945, 132] on div "P S" at bounding box center [913, 140] width 102 height 21
click at [959, 132] on img at bounding box center [961, 139] width 5 height 15
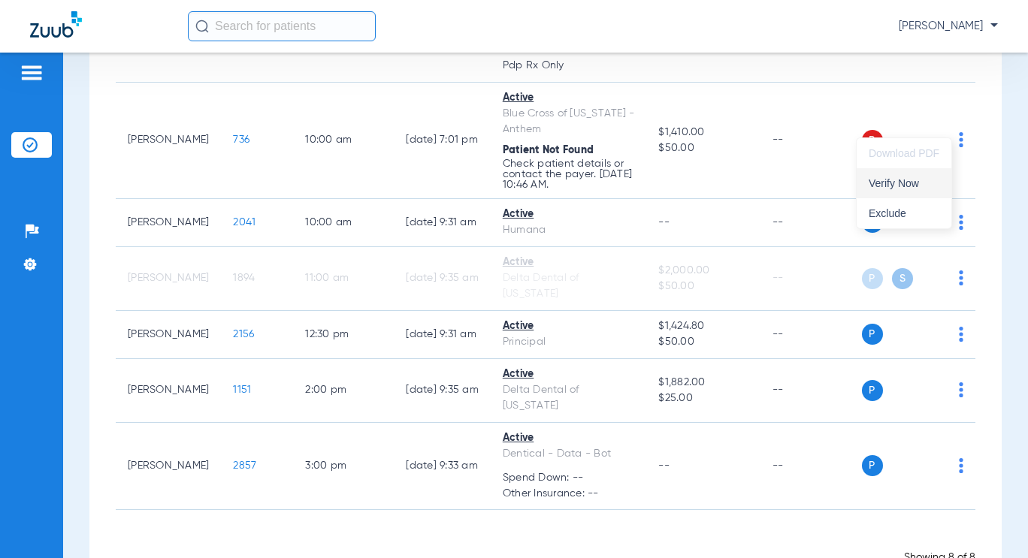
click at [948, 191] on button "Verify Now" at bounding box center [904, 183] width 95 height 30
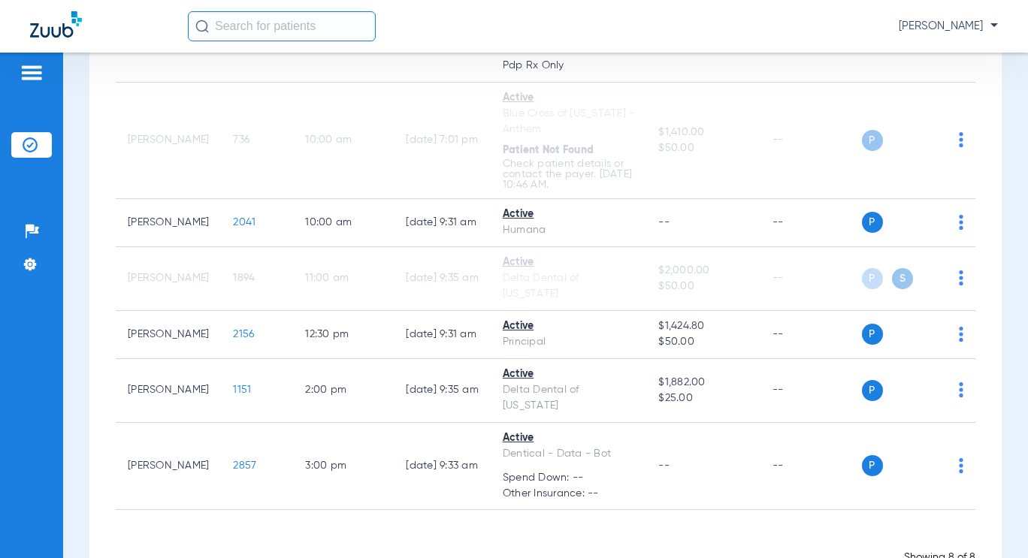
click at [984, 191] on div "Saturday 06-14-2025 Sunday 06-15-2025 Monday 06-16-2025 Tuesday 06-17-2025 Wedn…" at bounding box center [545, 192] width 912 height 775
click at [997, 186] on div "Schedule Insurance Verification History Last Appt. Sync Time: Today - 10:35 AM …" at bounding box center [545, 306] width 965 height 506
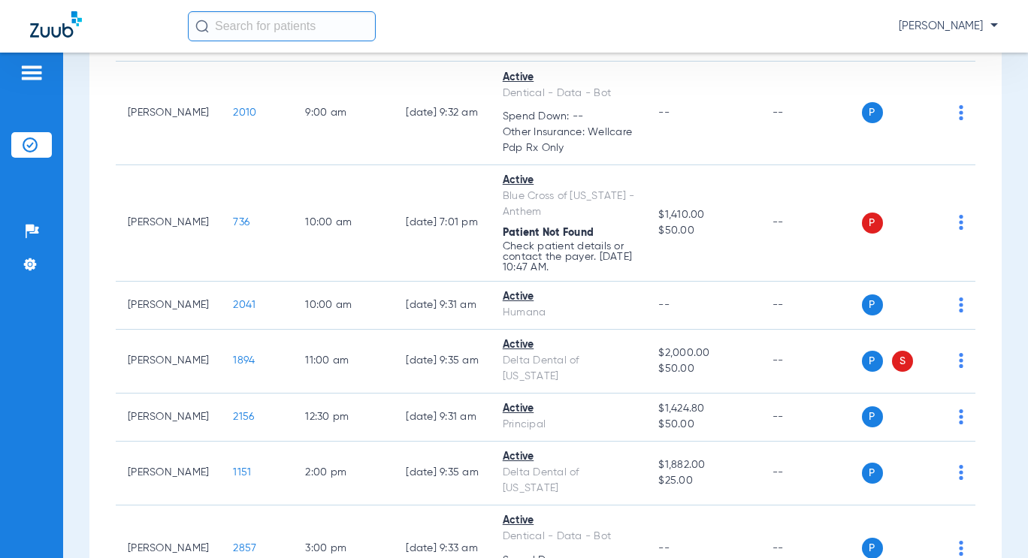
scroll to position [191, 0]
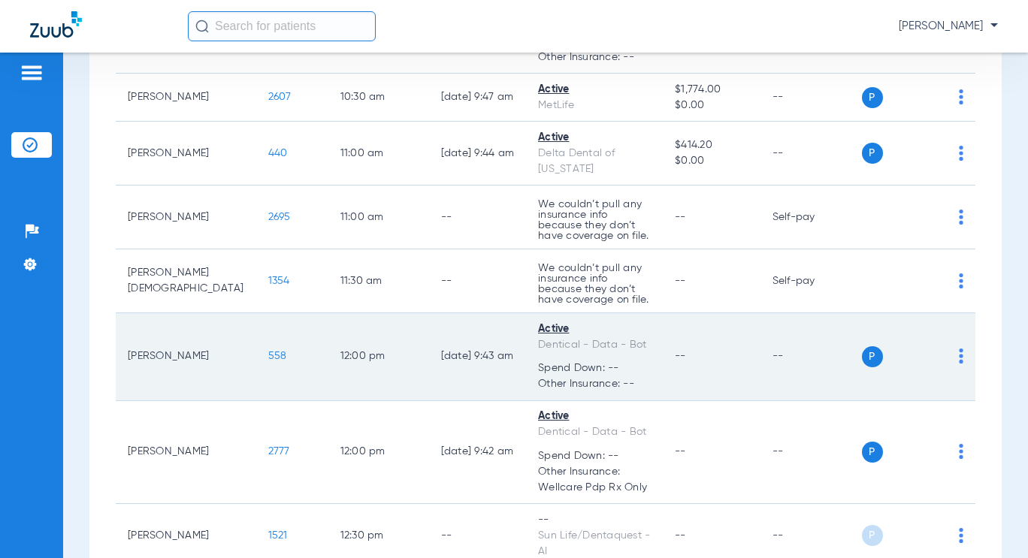
scroll to position [997, 0]
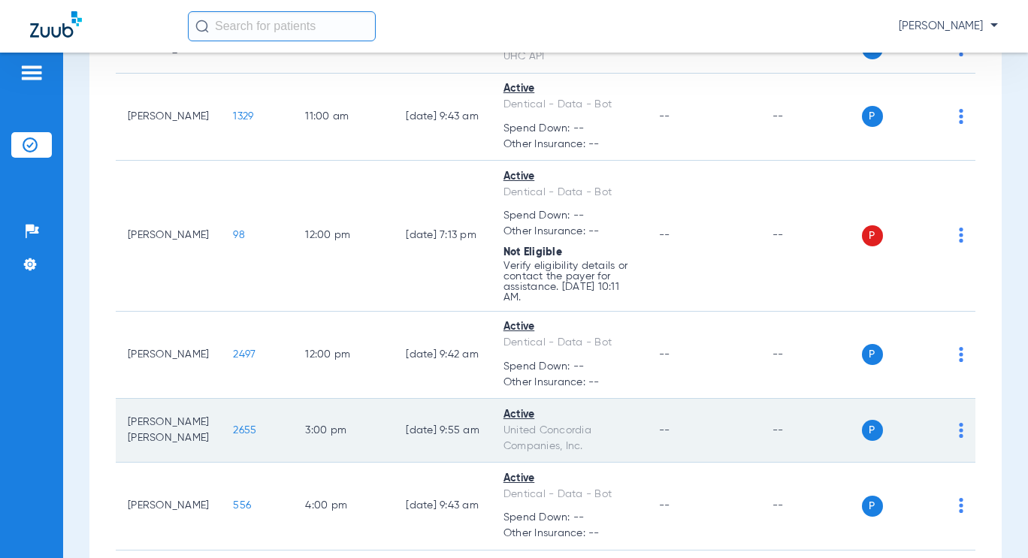
scroll to position [368, 0]
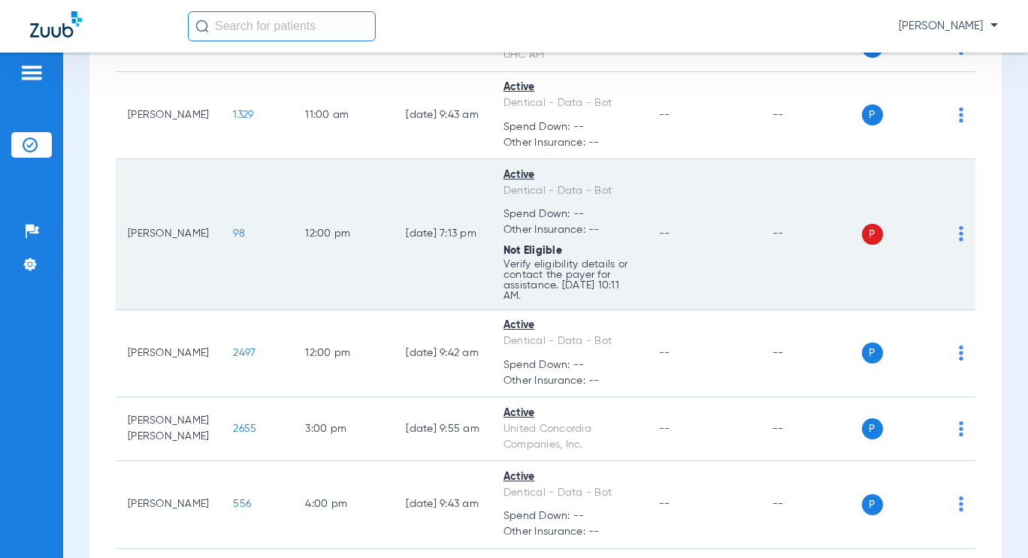
click at [946, 238] on div "P S" at bounding box center [913, 234] width 102 height 21
click at [959, 229] on img at bounding box center [961, 233] width 5 height 15
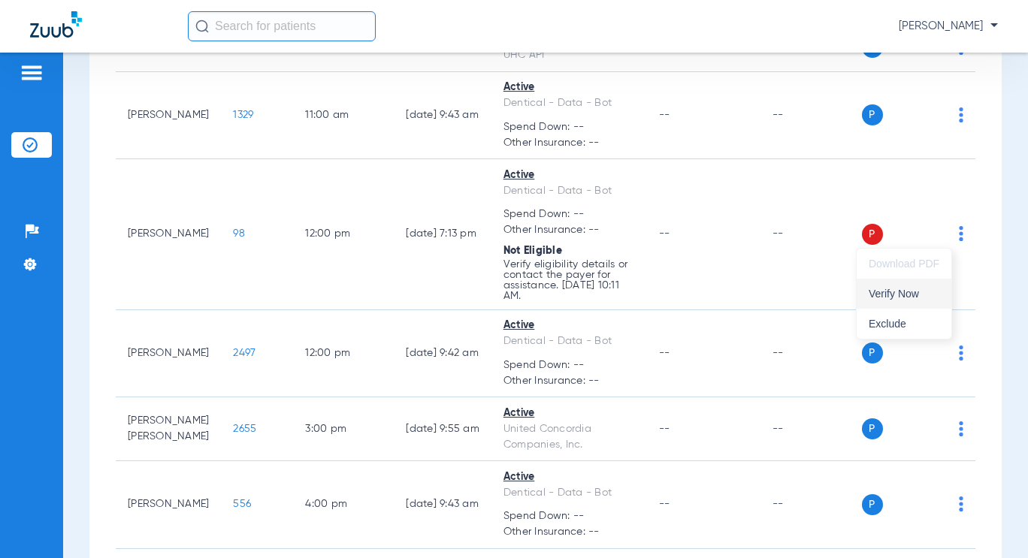
click at [921, 295] on span "Verify Now" at bounding box center [904, 294] width 71 height 11
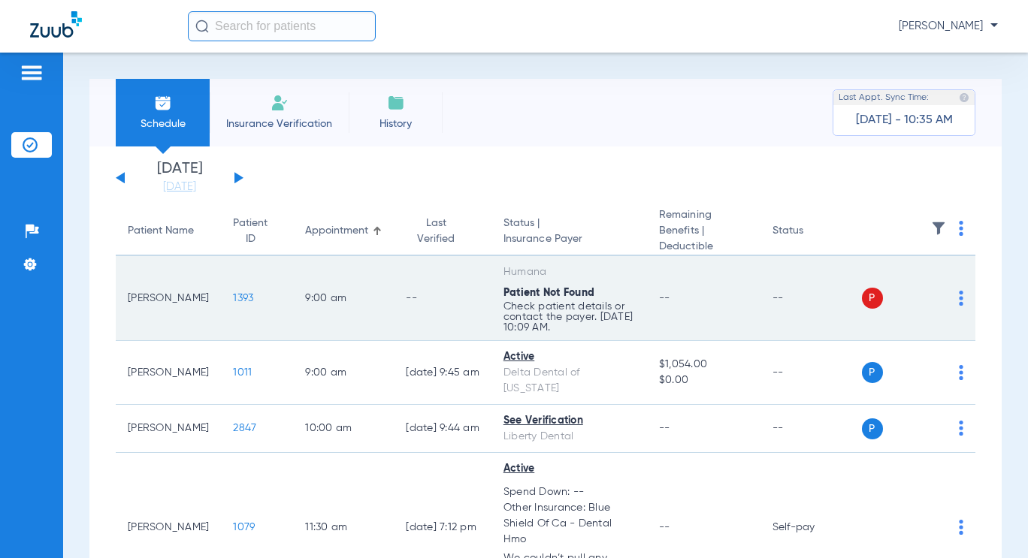
click at [959, 298] on img at bounding box center [961, 298] width 5 height 15
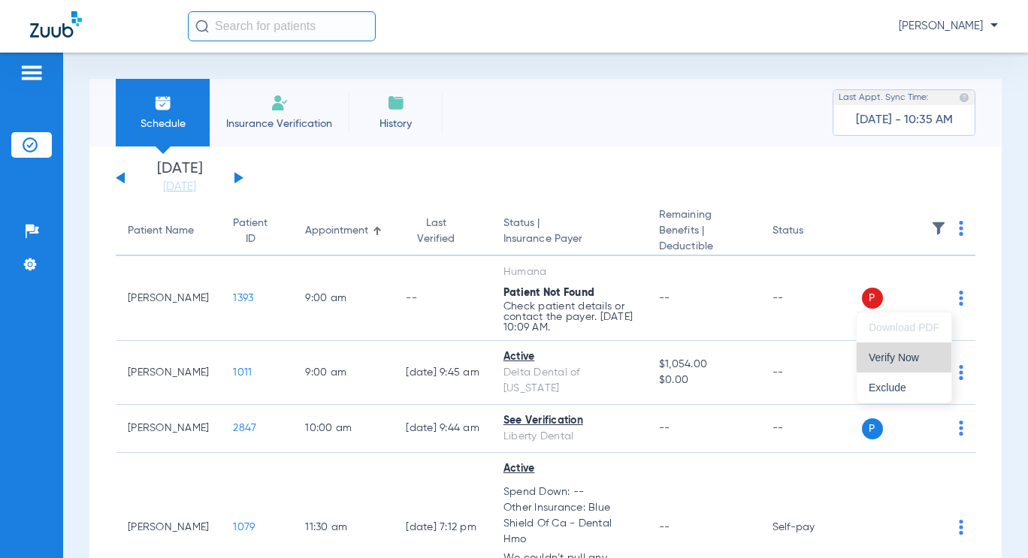
click at [935, 360] on span "Verify Now" at bounding box center [904, 357] width 71 height 11
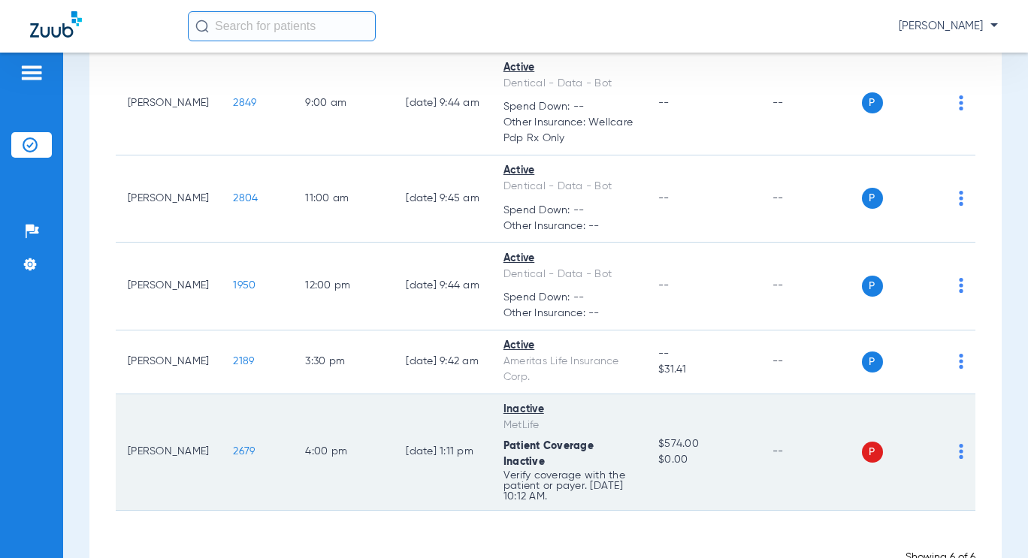
scroll to position [301, 0]
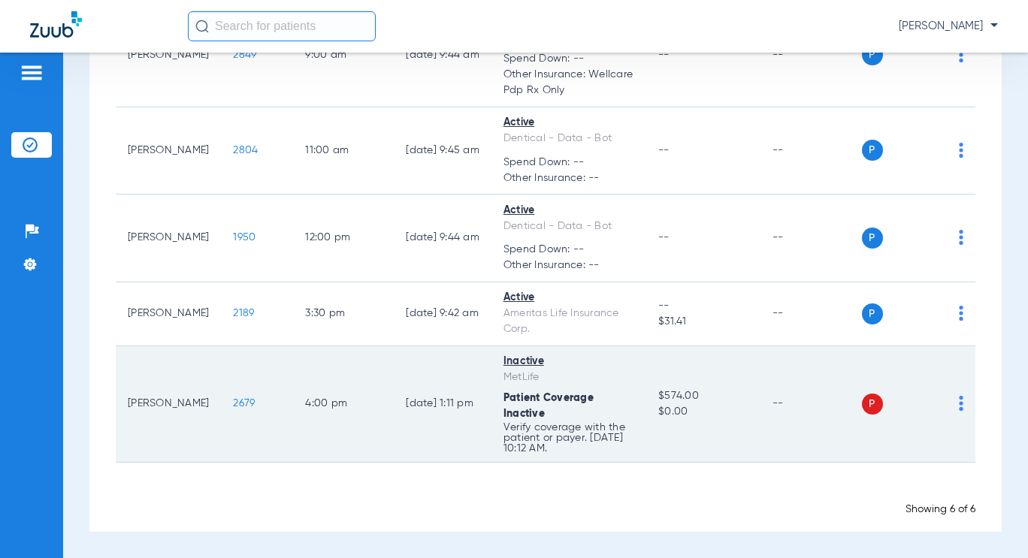
click at [946, 406] on div "P S" at bounding box center [913, 404] width 102 height 21
click at [945, 404] on div "P S" at bounding box center [913, 404] width 102 height 21
click at [959, 404] on img at bounding box center [961, 403] width 5 height 15
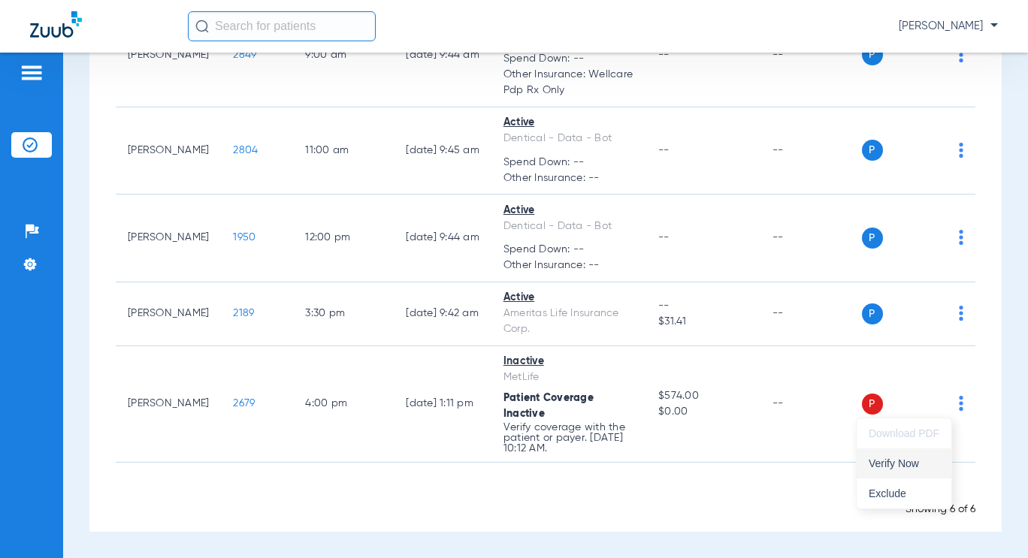
click at [909, 464] on span "Verify Now" at bounding box center [904, 463] width 71 height 11
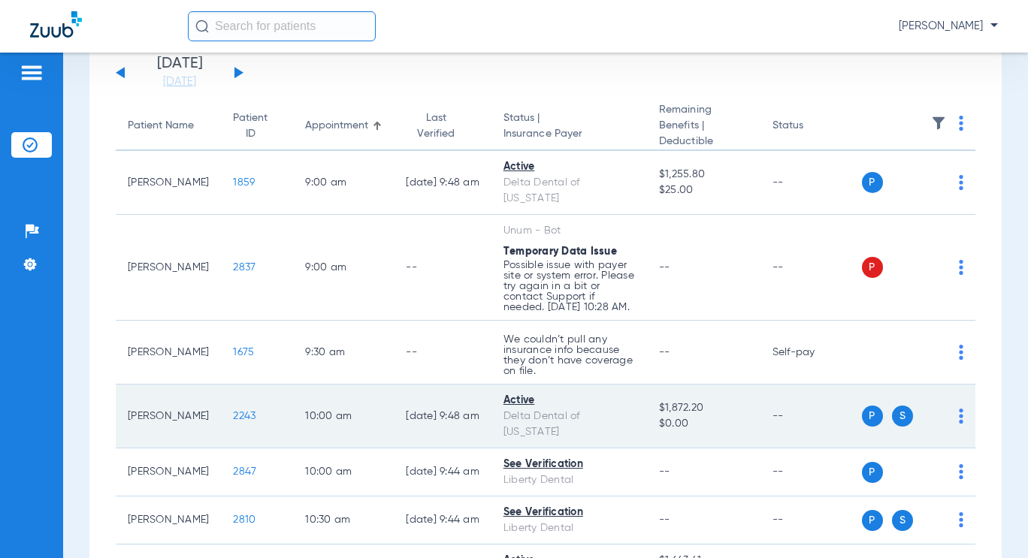
scroll to position [225, 0]
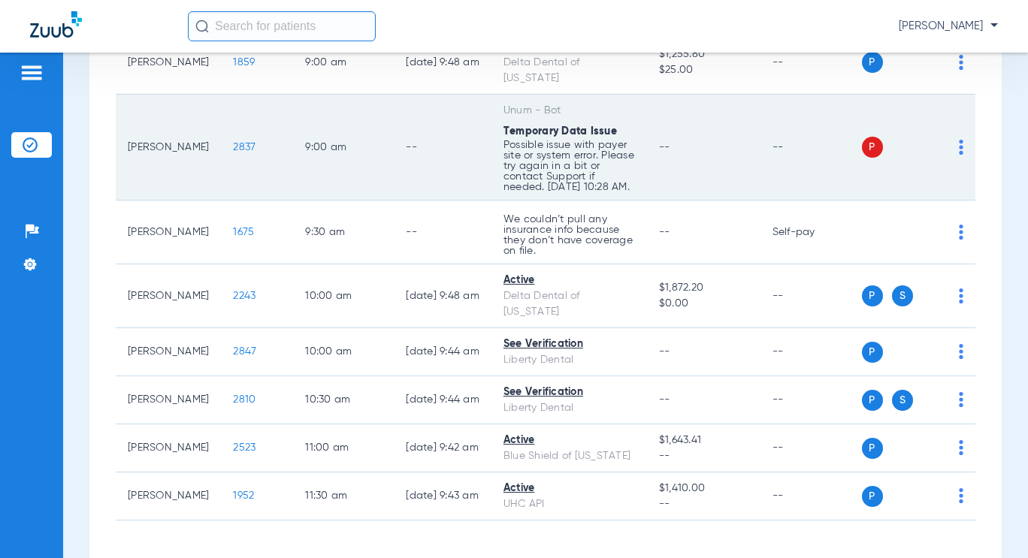
click at [954, 133] on td "P S" at bounding box center [919, 148] width 114 height 106
click at [947, 139] on div "P S" at bounding box center [913, 147] width 102 height 21
click at [959, 140] on img at bounding box center [961, 147] width 5 height 15
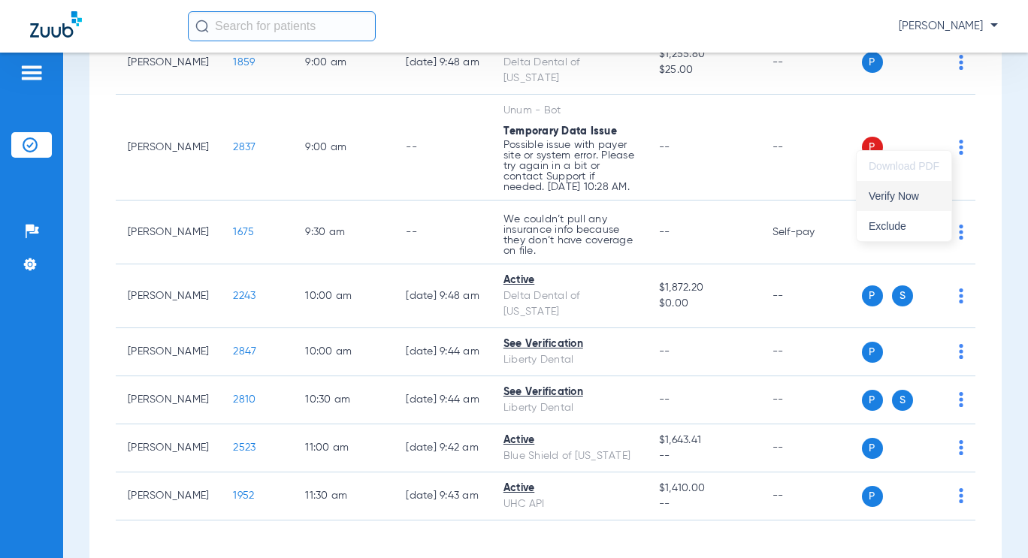
click at [922, 200] on span "Verify Now" at bounding box center [904, 196] width 71 height 11
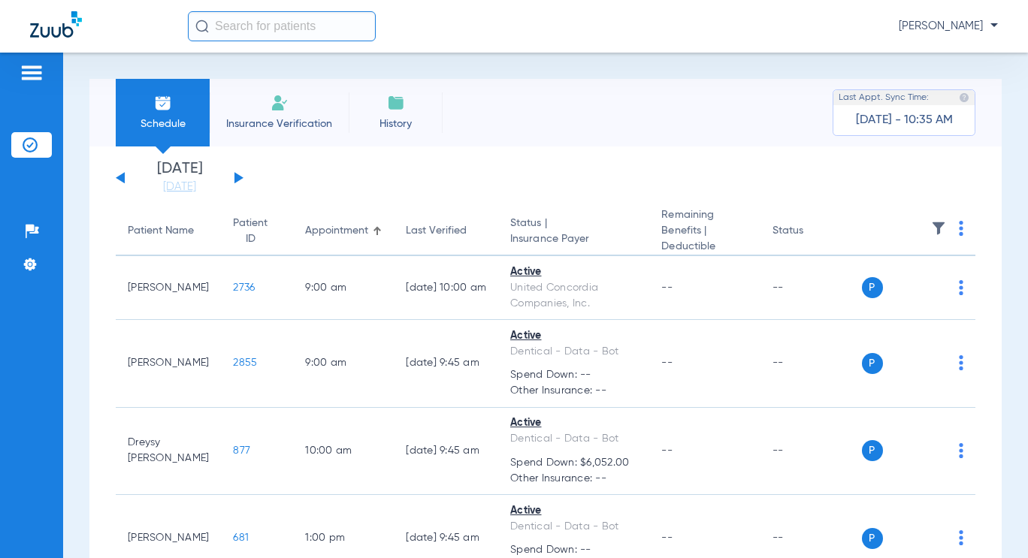
scroll to position [285, 0]
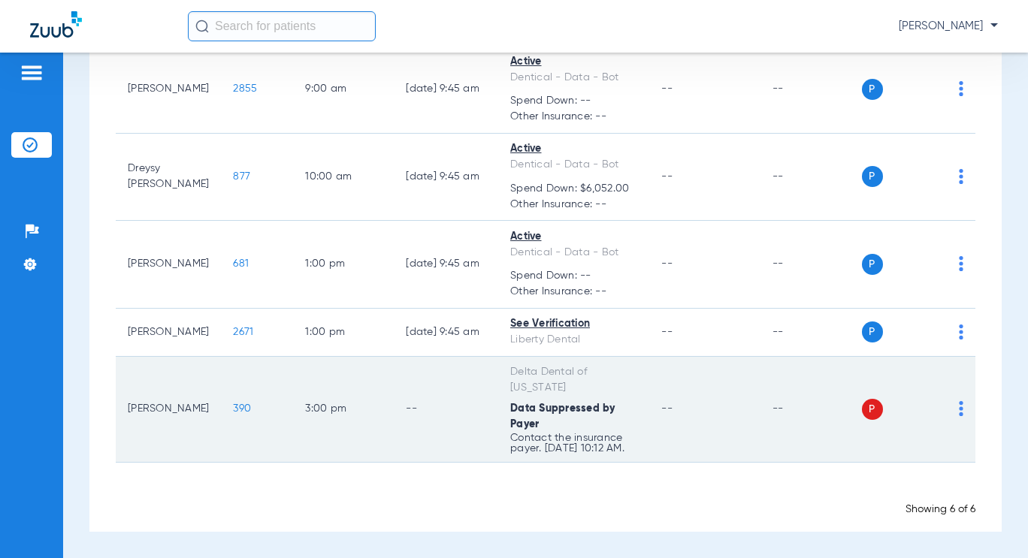
click at [954, 404] on td "P S" at bounding box center [919, 410] width 114 height 106
click at [959, 404] on img at bounding box center [961, 408] width 5 height 15
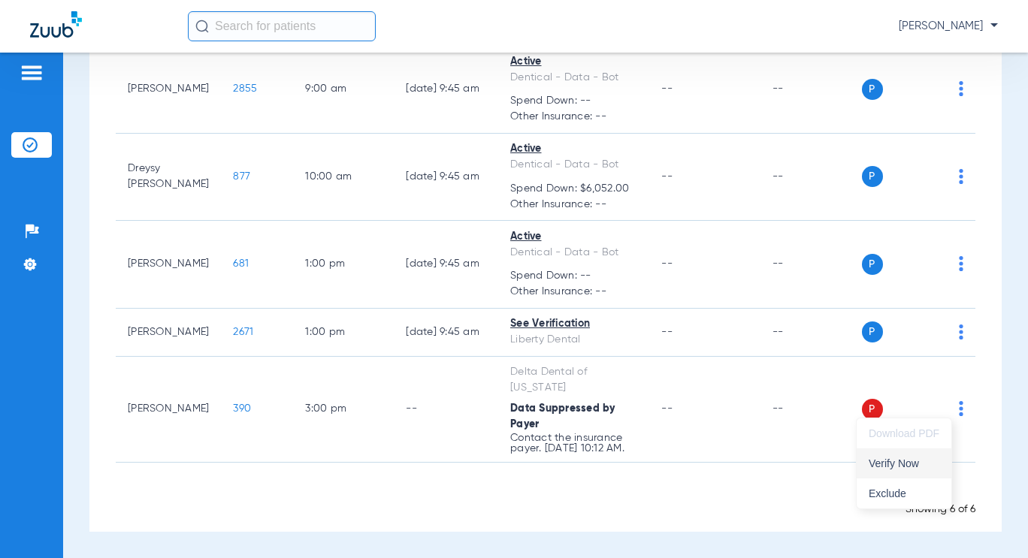
click at [917, 468] on button "Verify Now" at bounding box center [904, 464] width 95 height 30
